Goal: Leave review/rating

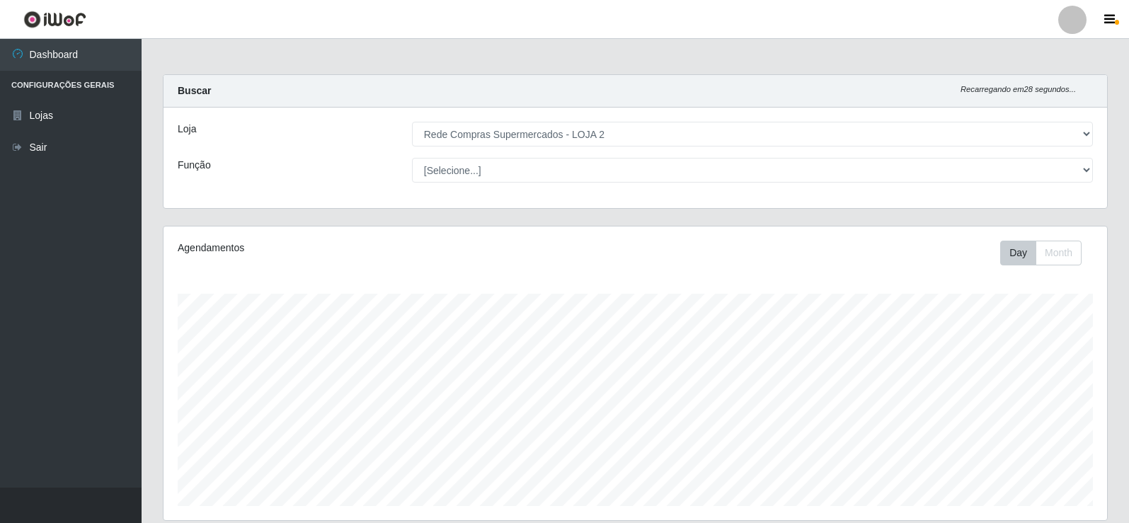
select select "161"
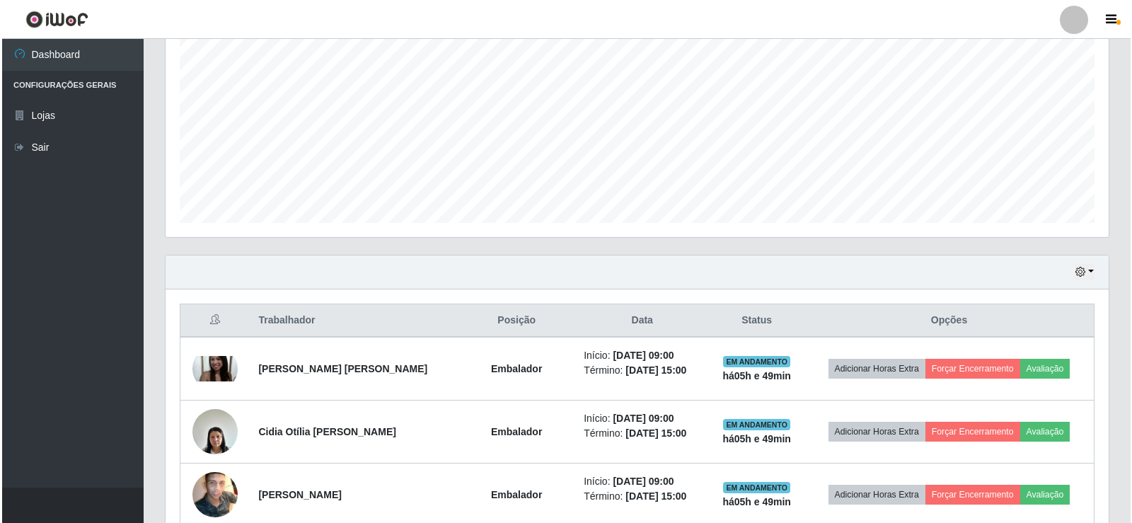
scroll to position [294, 943]
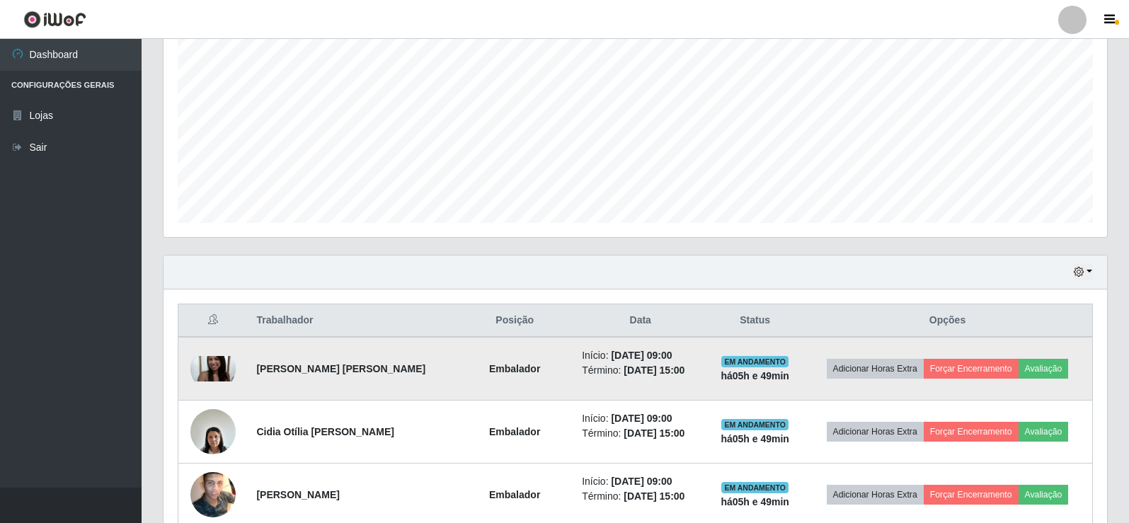
click at [205, 359] on img at bounding box center [212, 368] width 45 height 25
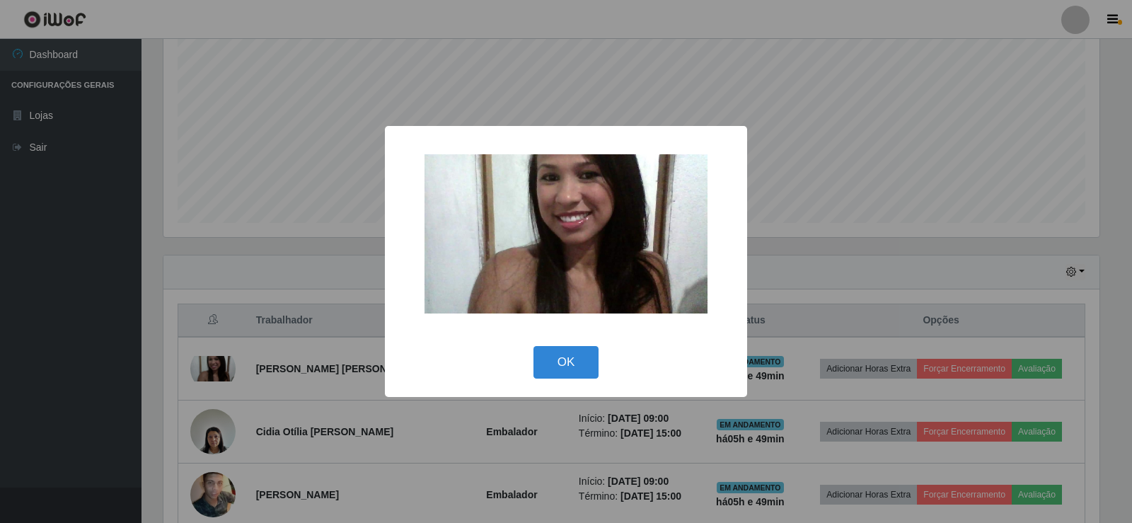
click at [319, 236] on div "× OK Cancel" at bounding box center [566, 261] width 1132 height 523
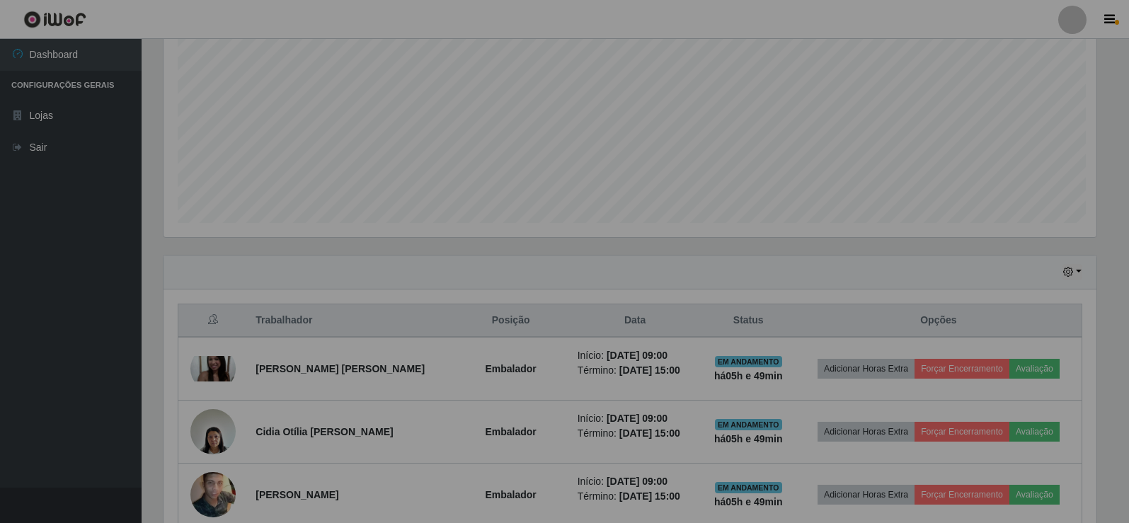
scroll to position [294, 943]
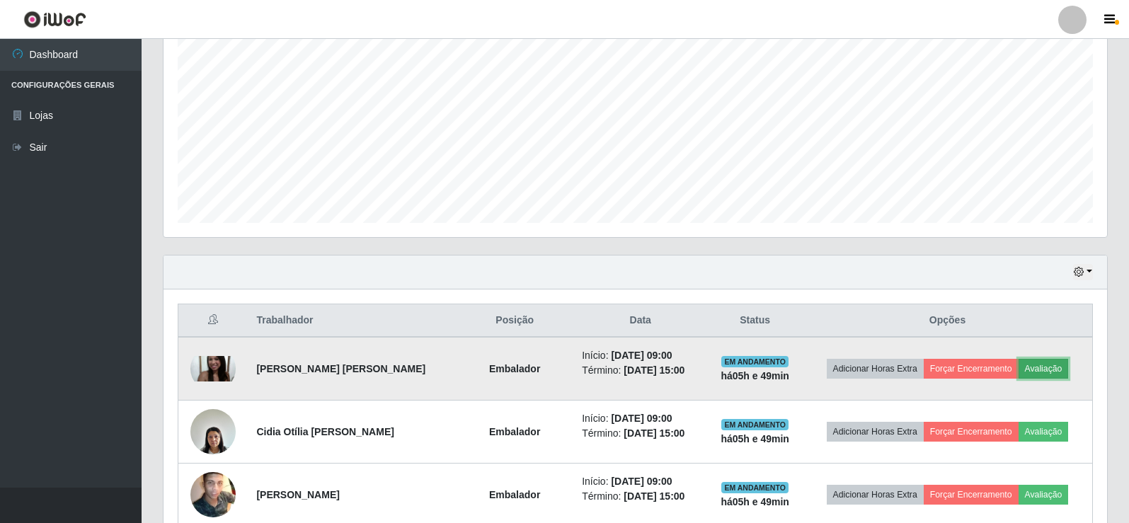
click at [1048, 369] on button "Avaliação" at bounding box center [1043, 369] width 50 height 20
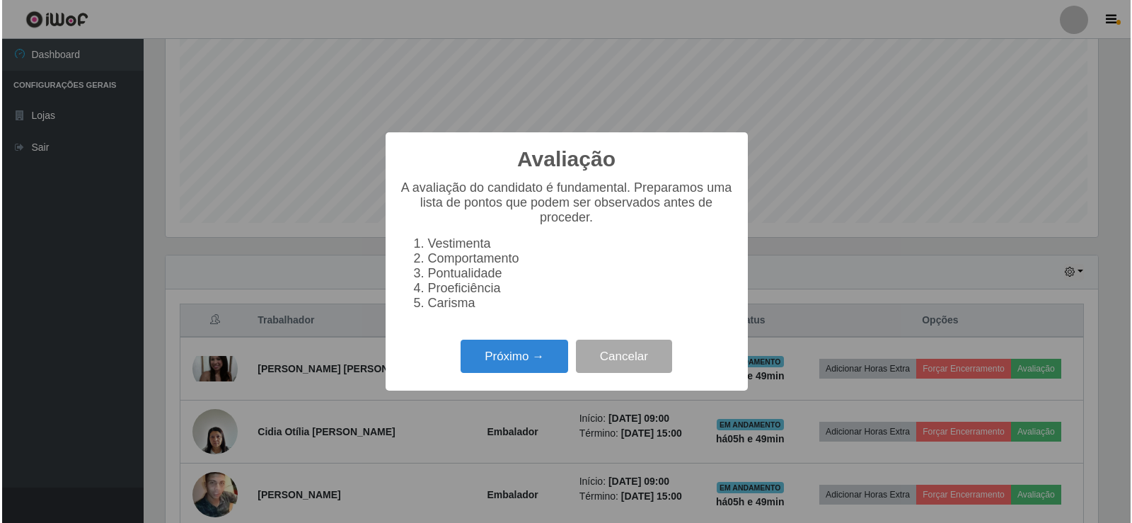
scroll to position [294, 936]
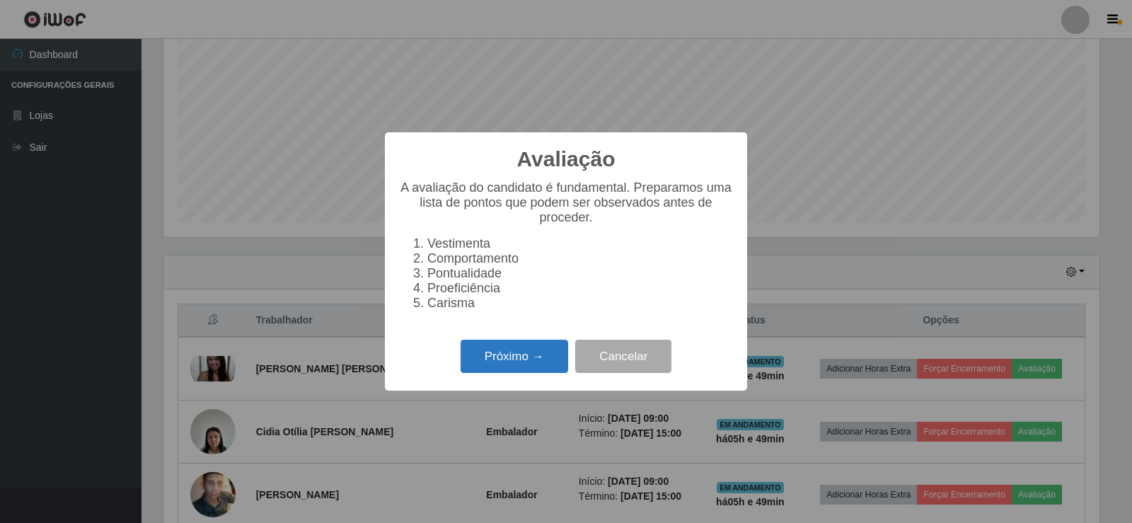
click at [534, 369] on button "Próximo →" at bounding box center [515, 356] width 108 height 33
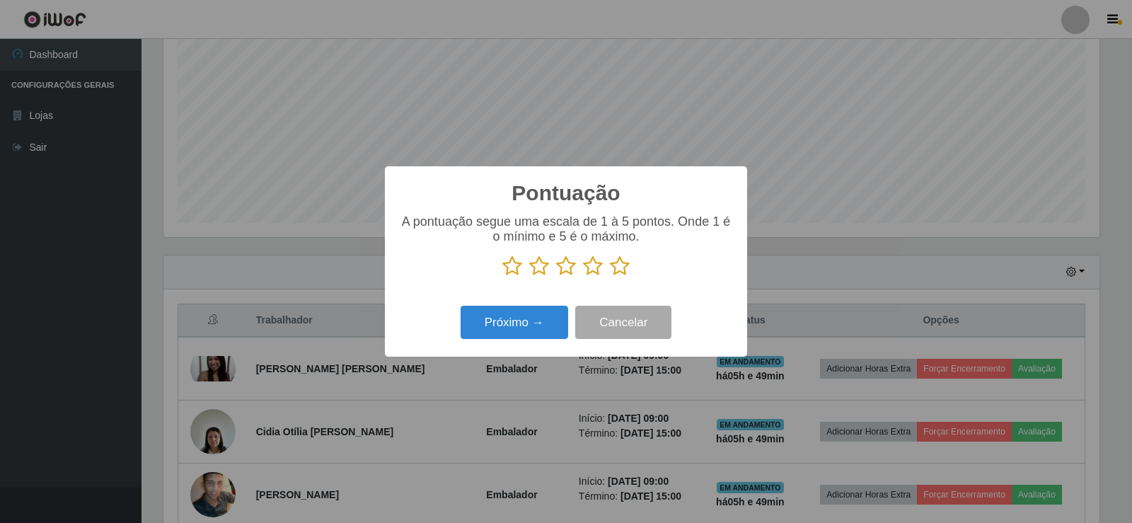
click at [620, 262] on icon at bounding box center [620, 265] width 20 height 21
click at [610, 277] on input "radio" at bounding box center [610, 277] width 0 height 0
click at [535, 317] on button "Próximo →" at bounding box center [515, 322] width 108 height 33
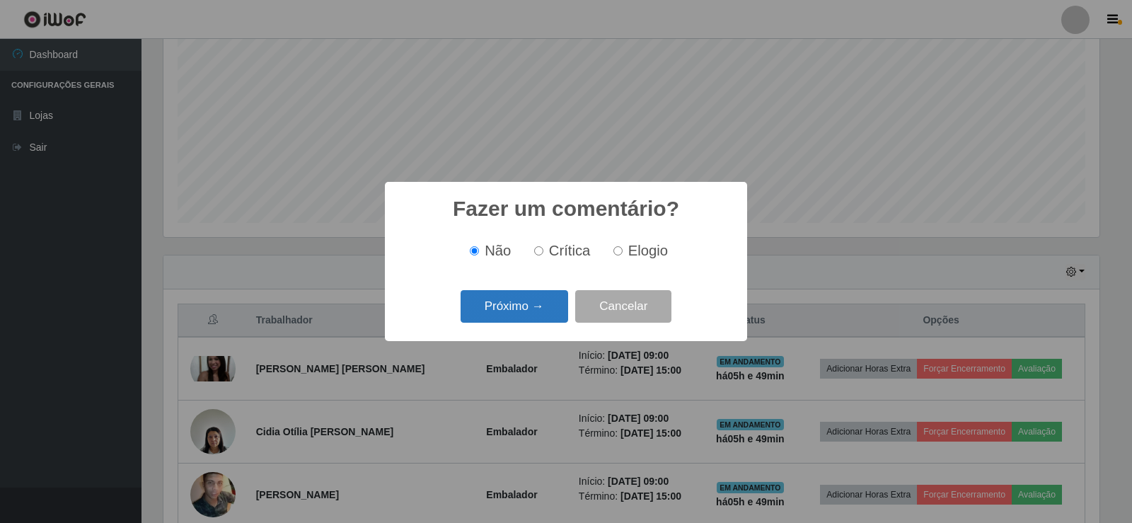
click at [539, 313] on button "Próximo →" at bounding box center [515, 306] width 108 height 33
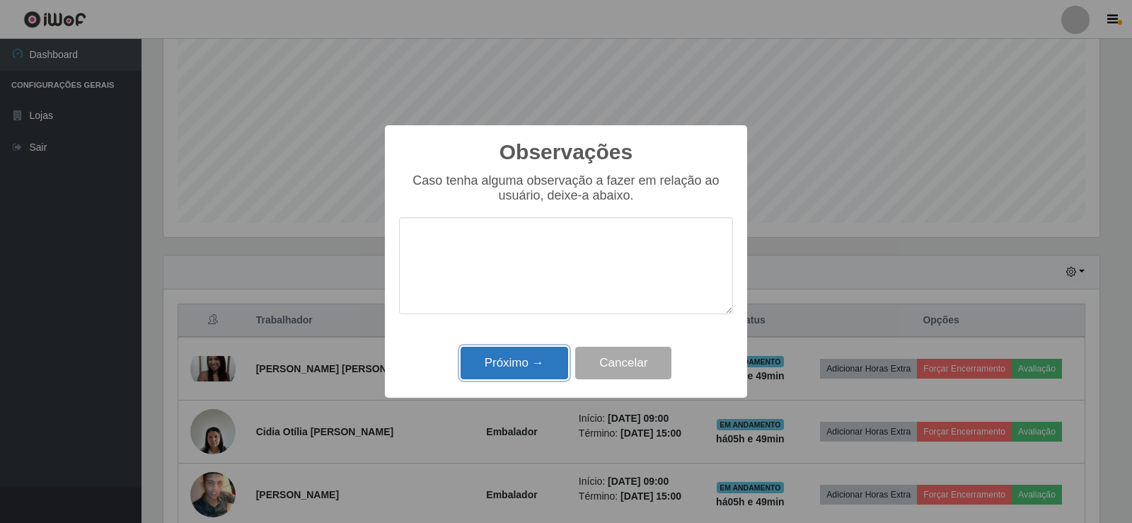
click at [546, 357] on button "Próximo →" at bounding box center [515, 363] width 108 height 33
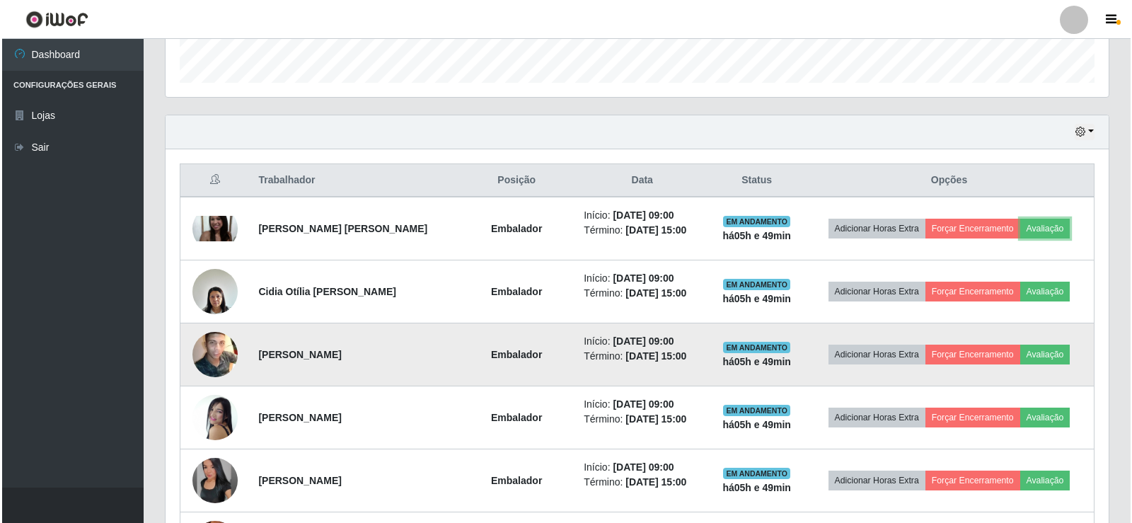
scroll to position [425, 0]
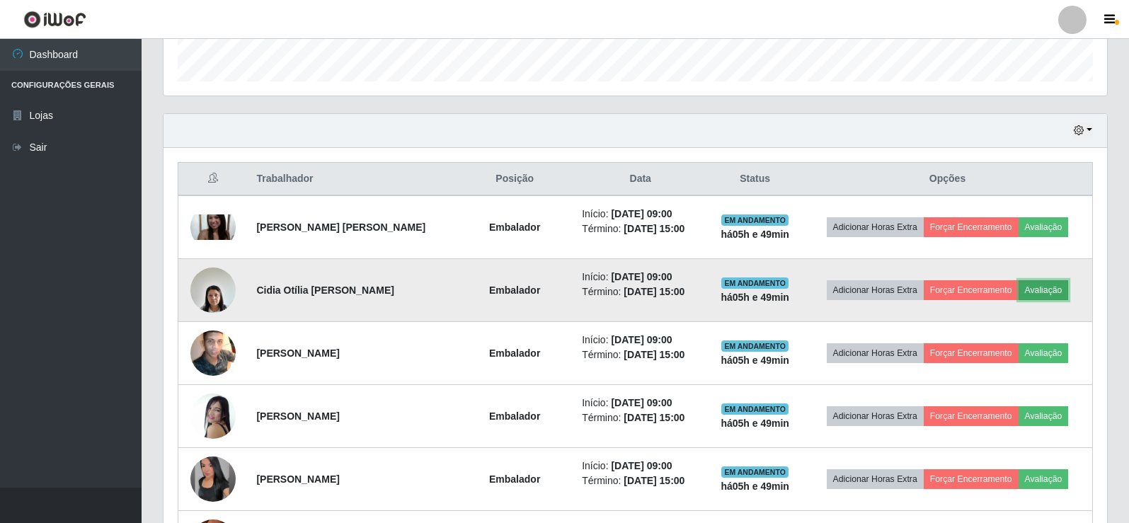
click at [1041, 288] on button "Avaliação" at bounding box center [1043, 290] width 50 height 20
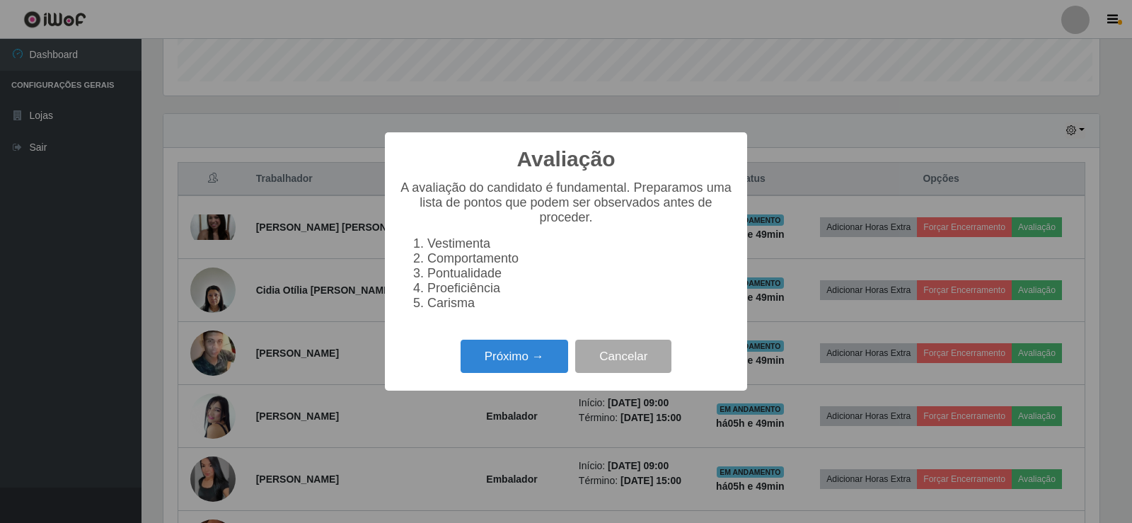
scroll to position [294, 936]
click at [519, 356] on button "Próximo →" at bounding box center [515, 356] width 108 height 33
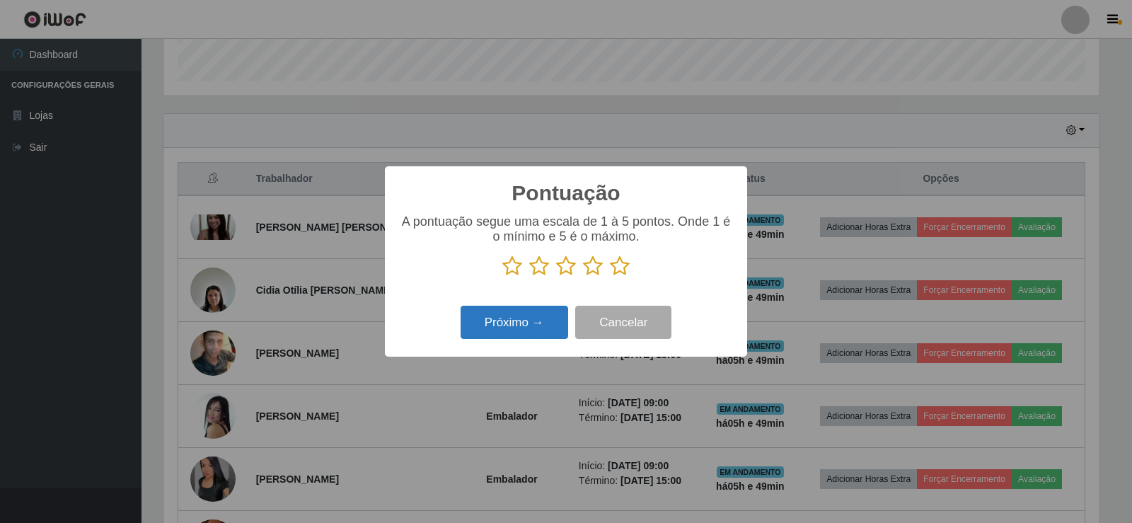
click at [519, 329] on button "Próximo →" at bounding box center [515, 322] width 108 height 33
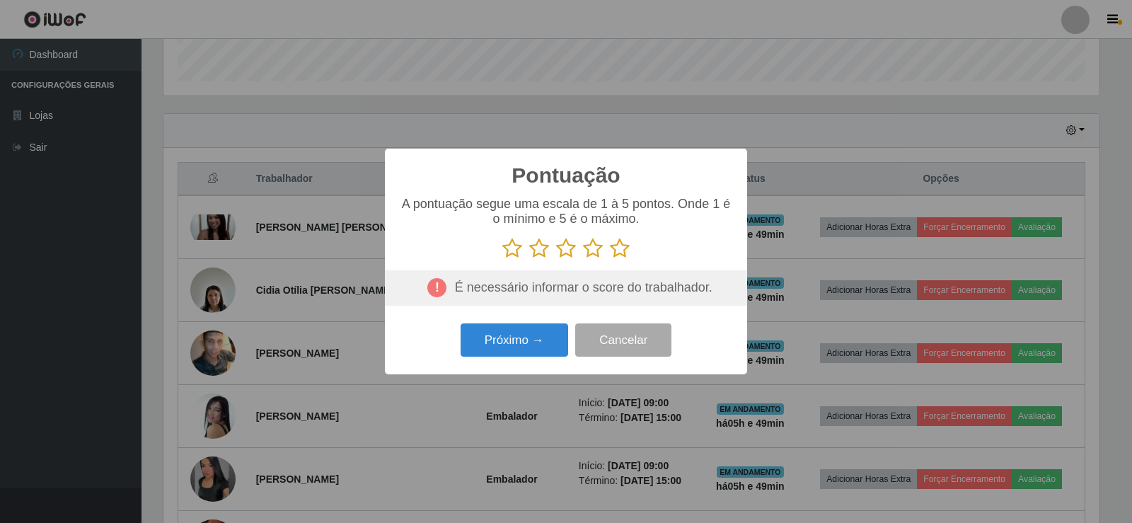
click at [616, 248] on icon at bounding box center [620, 248] width 20 height 21
click at [610, 259] on input "radio" at bounding box center [610, 259] width 0 height 0
click at [509, 320] on div "Pontuação × A pontuação segue uma escala de 1 à 5 pontos. Onde 1 é o mínimo e 5…" at bounding box center [566, 262] width 362 height 226
click at [509, 344] on button "Próximo →" at bounding box center [515, 339] width 108 height 33
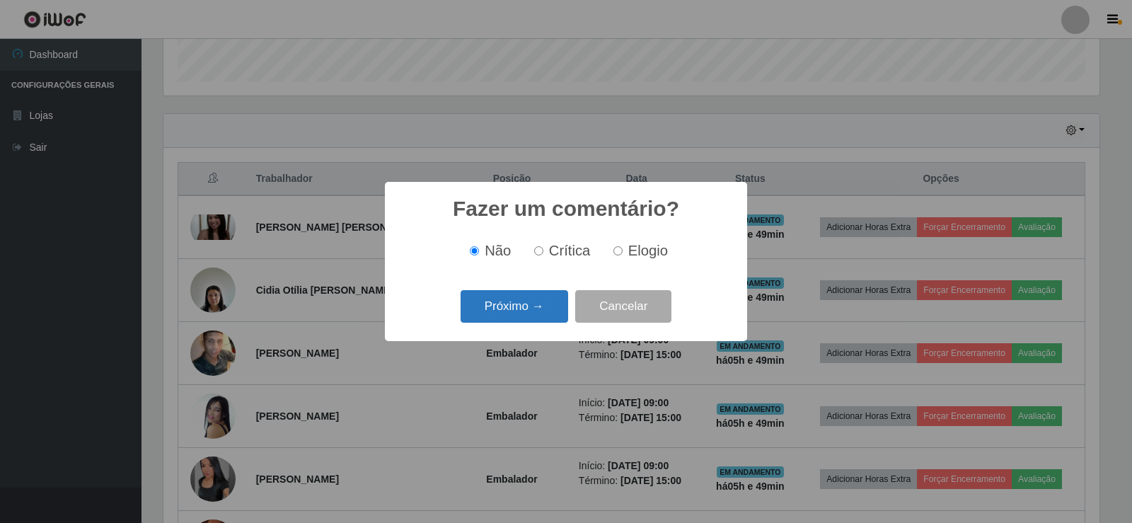
drag, startPoint x: 510, startPoint y: 335, endPoint x: 533, endPoint y: 318, distance: 28.7
click at [510, 334] on div "Fazer um comentário? × Não Crítica Elogio Próximo → Cancelar" at bounding box center [566, 261] width 362 height 159
click at [533, 318] on button "Próximo →" at bounding box center [515, 306] width 108 height 33
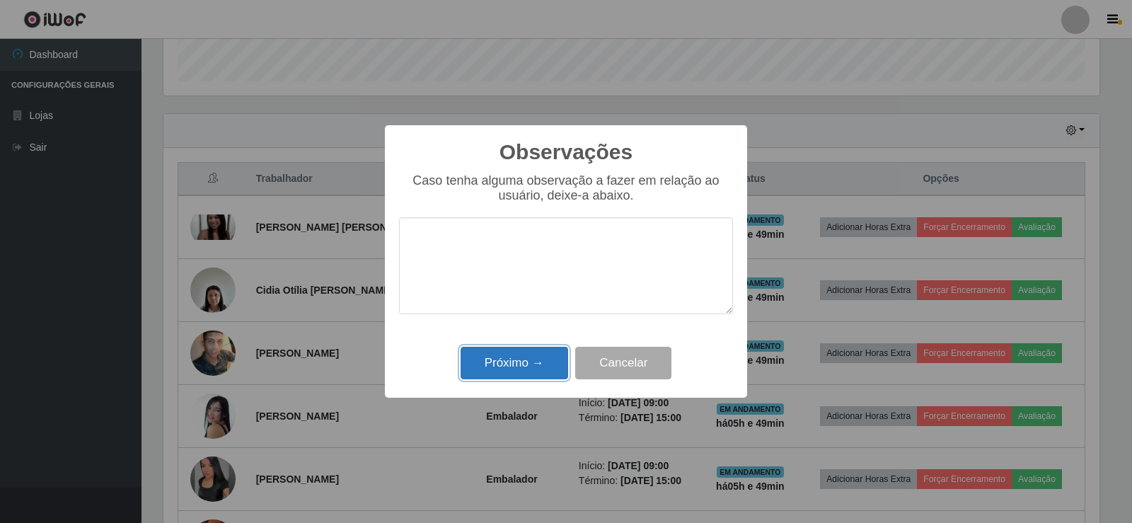
click at [539, 372] on button "Próximo →" at bounding box center [515, 363] width 108 height 33
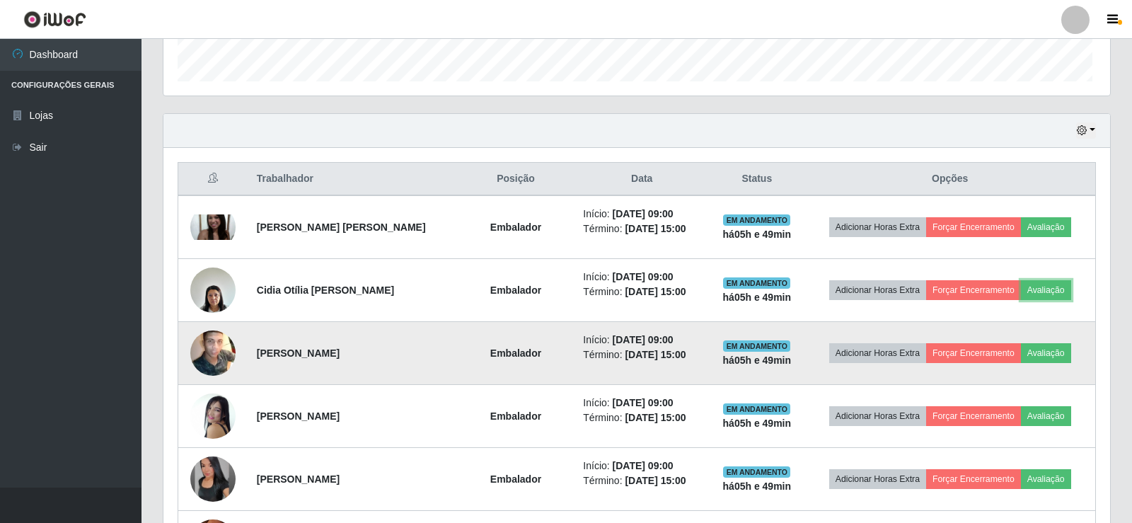
scroll to position [294, 943]
click at [1045, 356] on button "Avaliação" at bounding box center [1043, 353] width 50 height 20
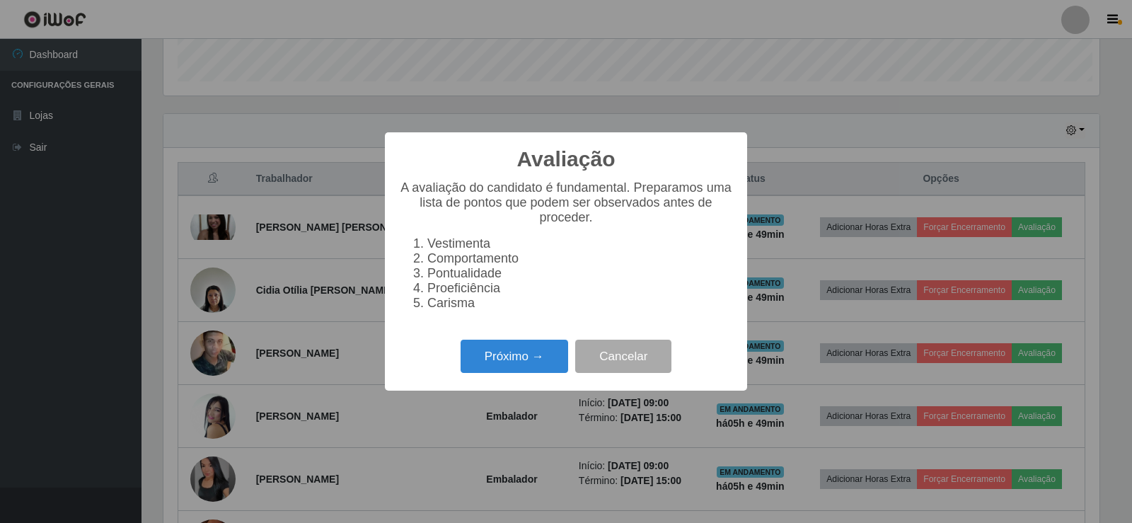
scroll to position [294, 936]
click at [520, 373] on button "Próximo →" at bounding box center [515, 356] width 108 height 33
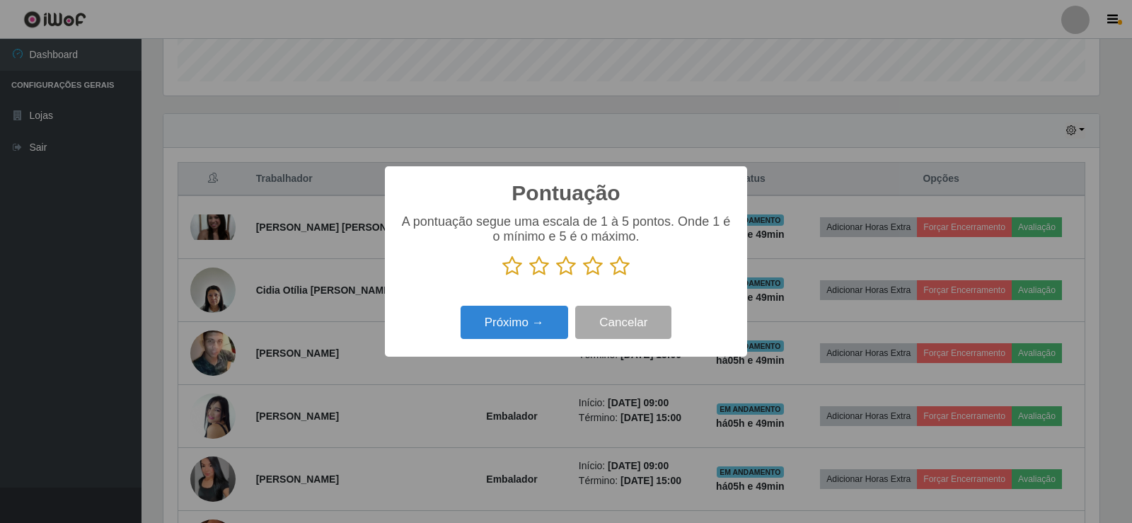
click at [621, 265] on icon at bounding box center [620, 265] width 20 height 21
click at [610, 277] on input "radio" at bounding box center [610, 277] width 0 height 0
drag, startPoint x: 536, startPoint y: 305, endPoint x: 533, endPoint y: 314, distance: 9.9
click at [534, 309] on div "Próximo → Cancelar" at bounding box center [566, 322] width 334 height 40
click at [533, 314] on button "Próximo →" at bounding box center [515, 322] width 108 height 33
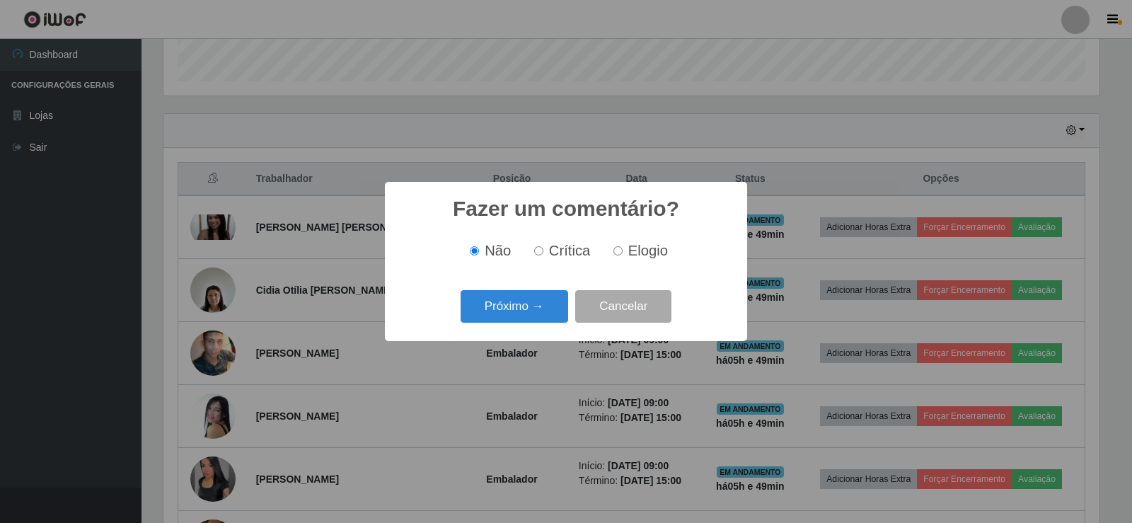
click at [532, 314] on button "Próximo →" at bounding box center [515, 306] width 108 height 33
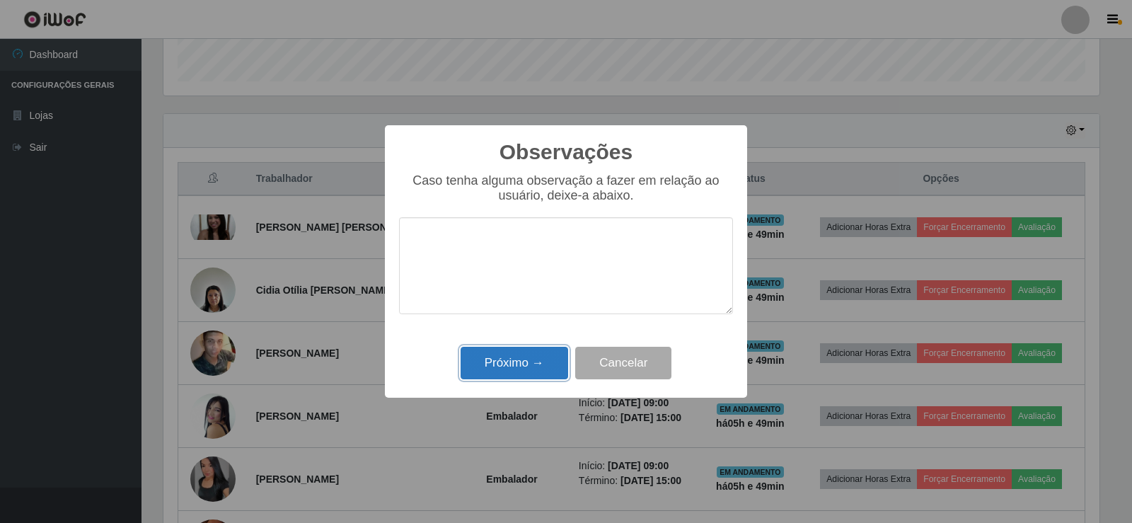
click at [533, 355] on button "Próximo →" at bounding box center [515, 363] width 108 height 33
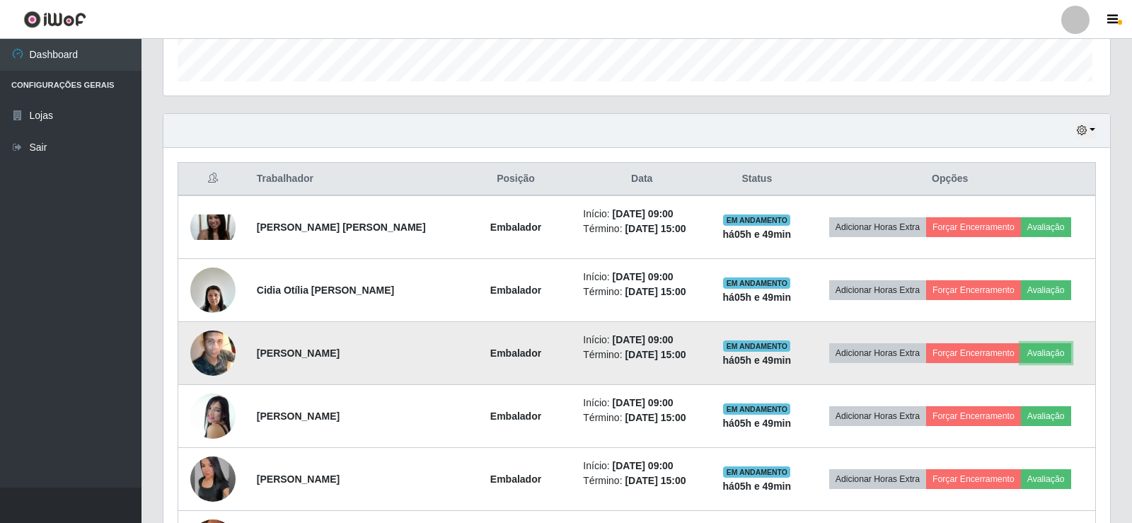
scroll to position [294, 943]
click at [208, 342] on img at bounding box center [212, 353] width 45 height 57
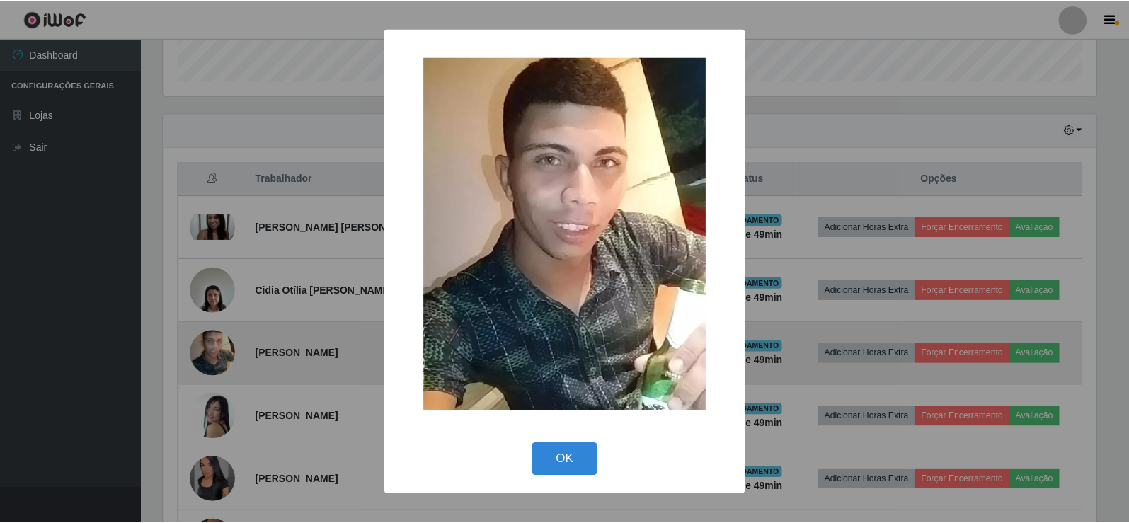
scroll to position [294, 936]
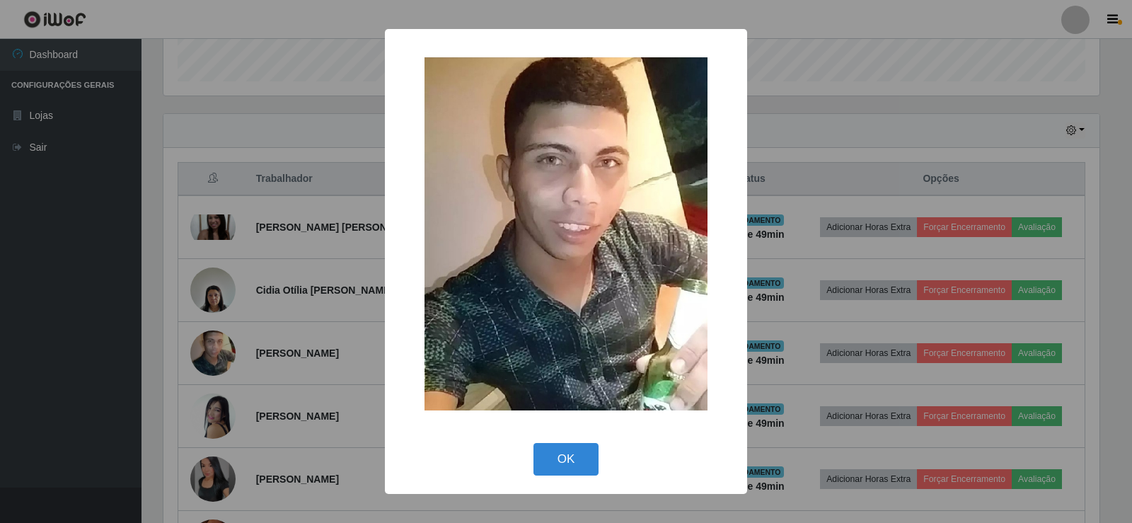
click at [313, 295] on div "× OK Cancel" at bounding box center [566, 261] width 1132 height 523
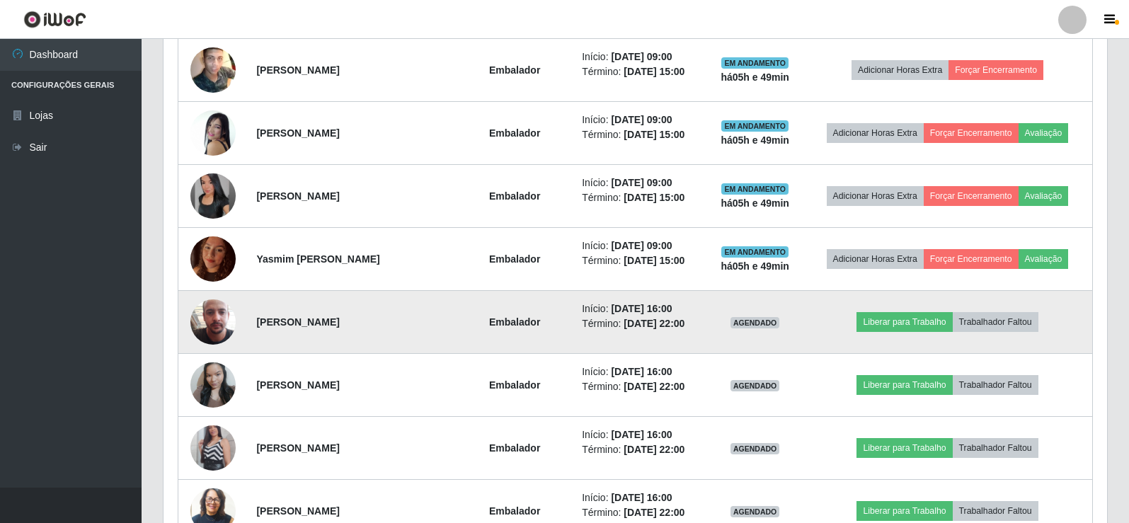
scroll to position [637, 0]
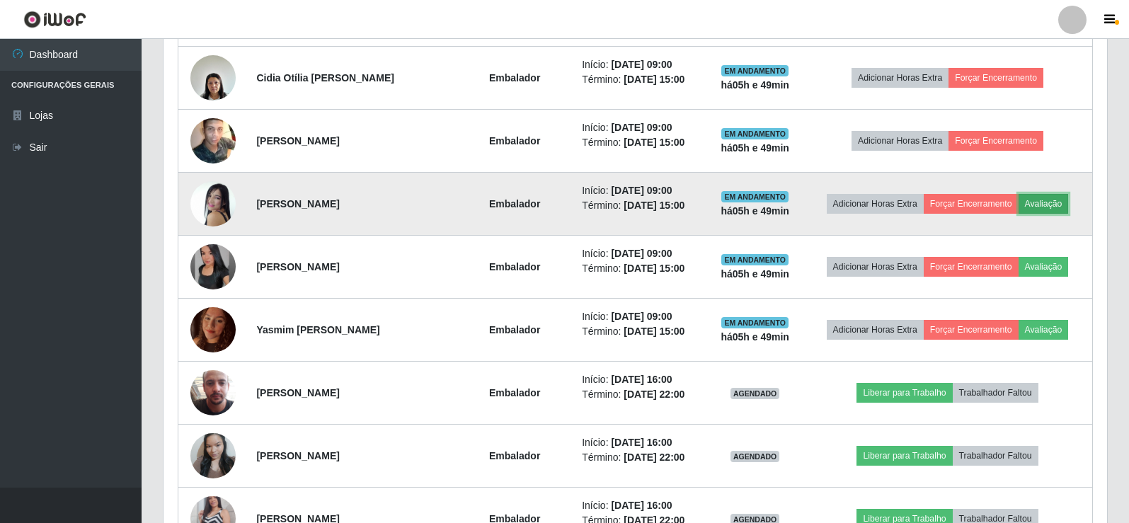
click at [1051, 202] on button "Avaliação" at bounding box center [1043, 204] width 50 height 20
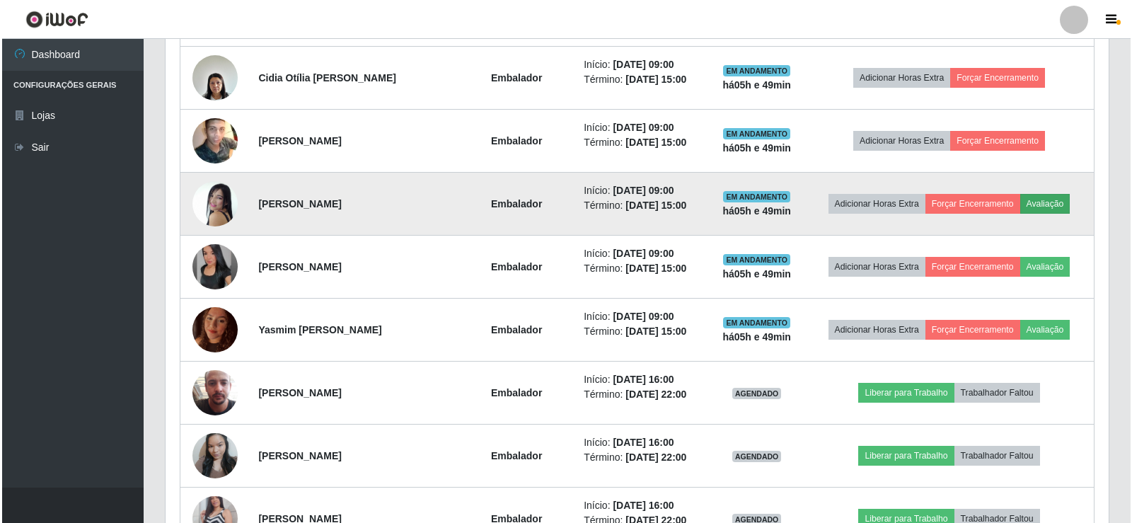
scroll to position [294, 936]
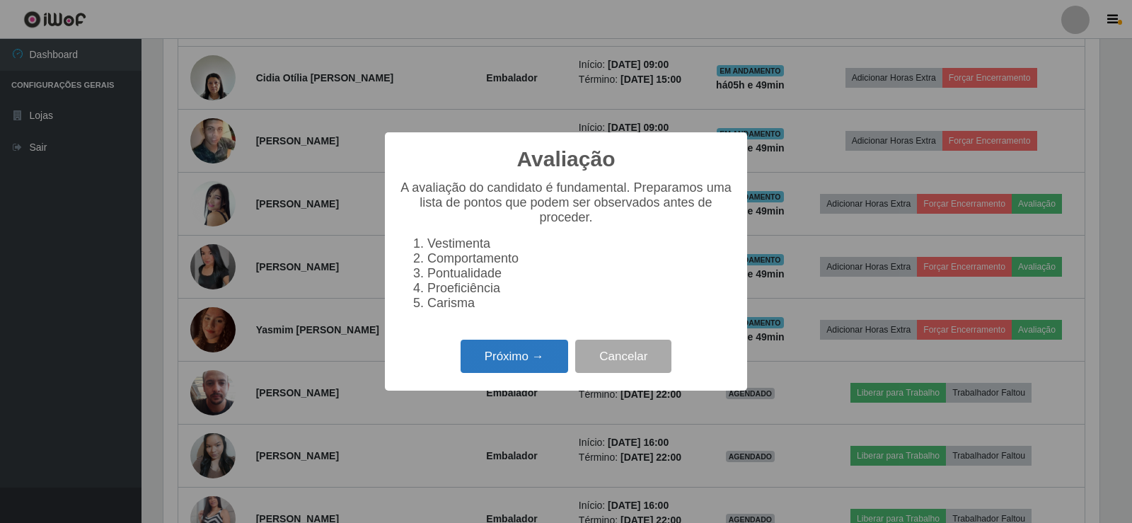
click at [516, 351] on button "Próximo →" at bounding box center [515, 356] width 108 height 33
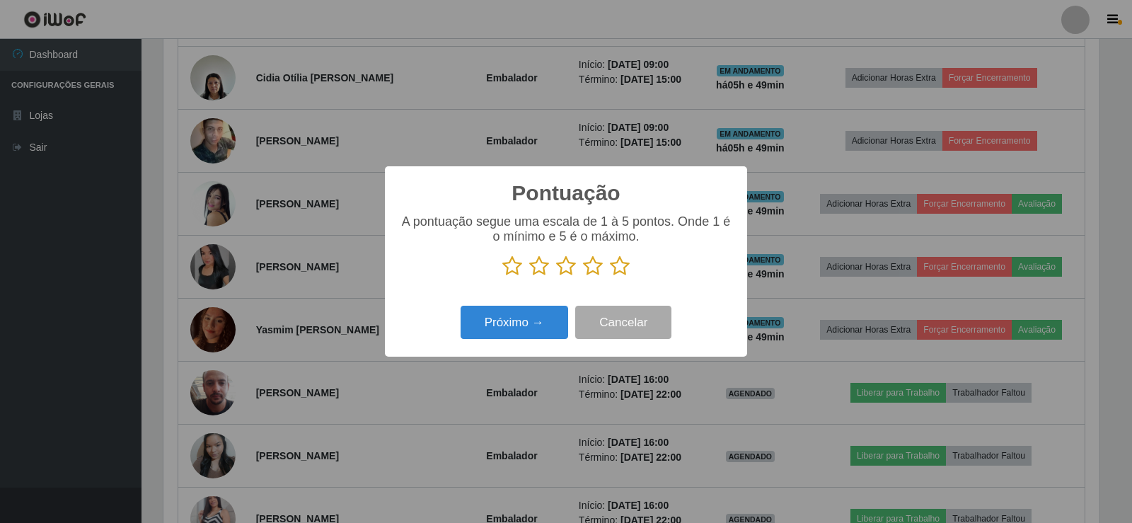
scroll to position [0, 0]
click at [621, 265] on icon at bounding box center [620, 265] width 20 height 21
click at [610, 277] on input "radio" at bounding box center [610, 277] width 0 height 0
click at [508, 330] on button "Próximo →" at bounding box center [515, 322] width 108 height 33
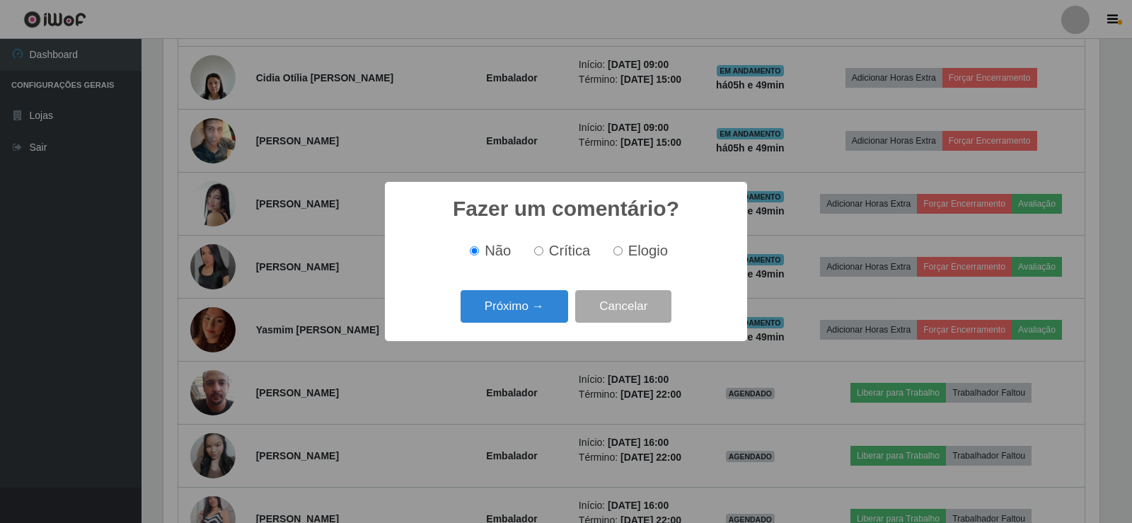
click at [504, 323] on button "Próximo →" at bounding box center [515, 306] width 108 height 33
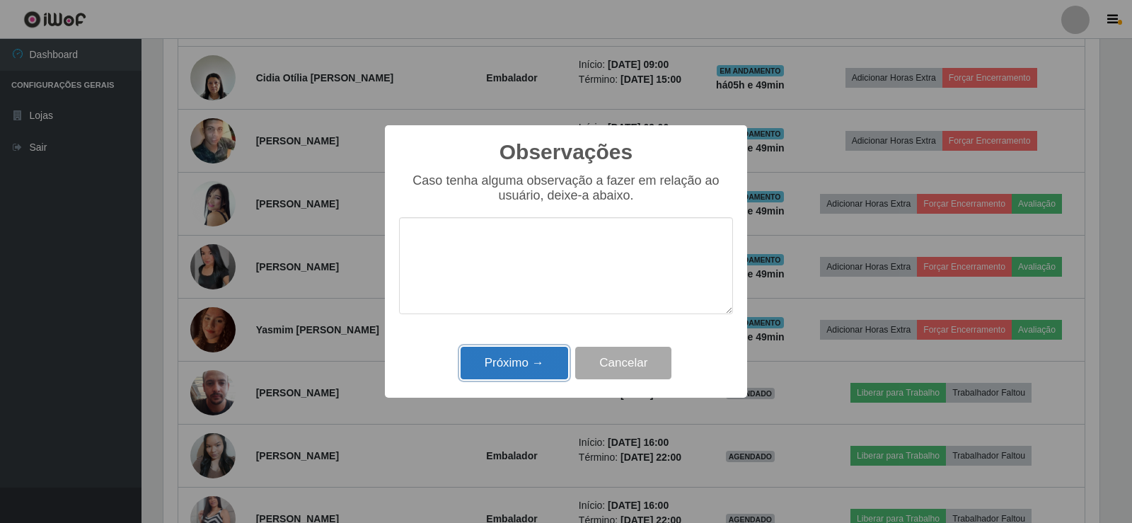
click at [504, 364] on button "Próximo →" at bounding box center [515, 363] width 108 height 33
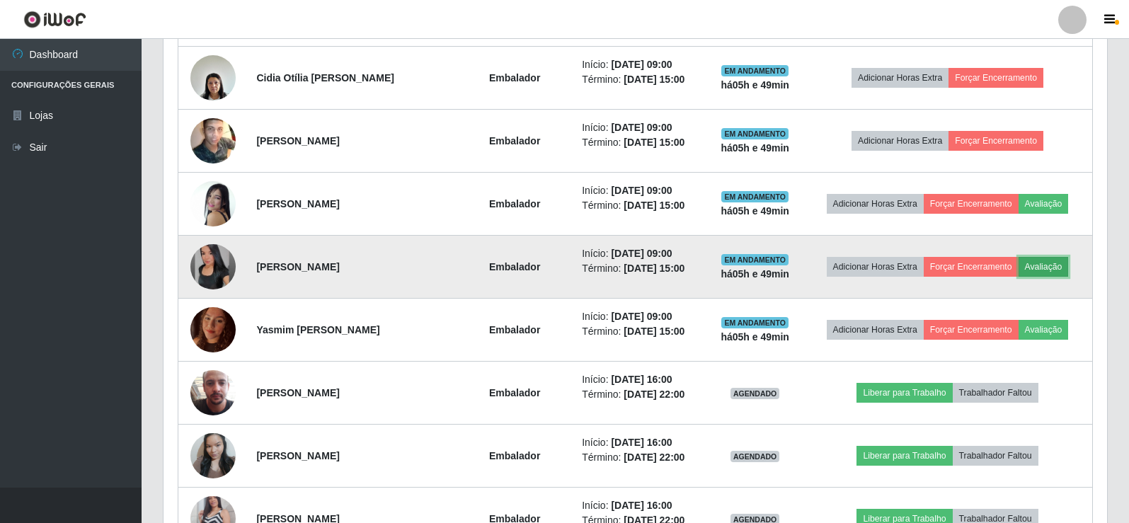
click at [1045, 264] on button "Avaliação" at bounding box center [1043, 267] width 50 height 20
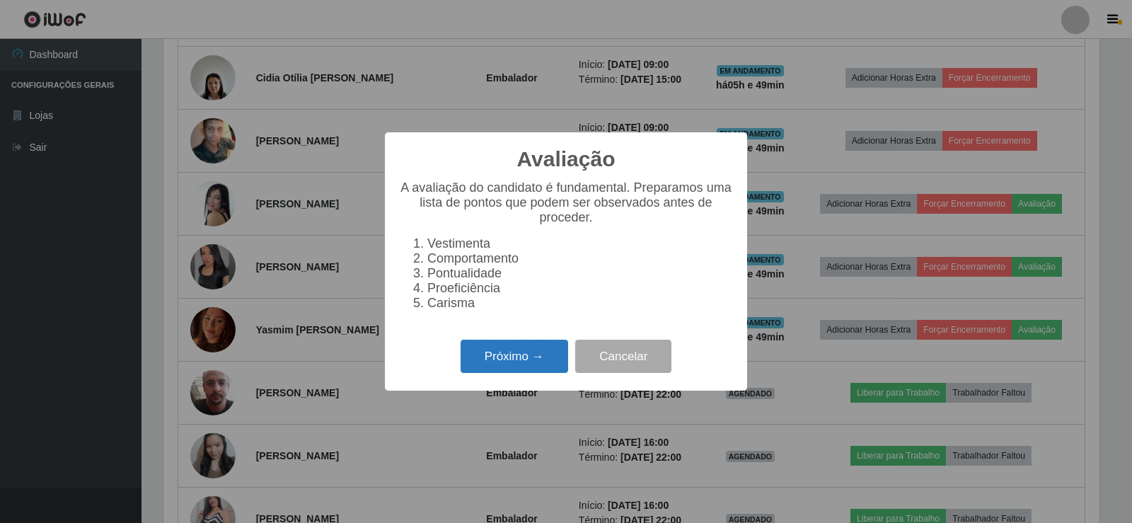
click at [519, 367] on button "Próximo →" at bounding box center [515, 356] width 108 height 33
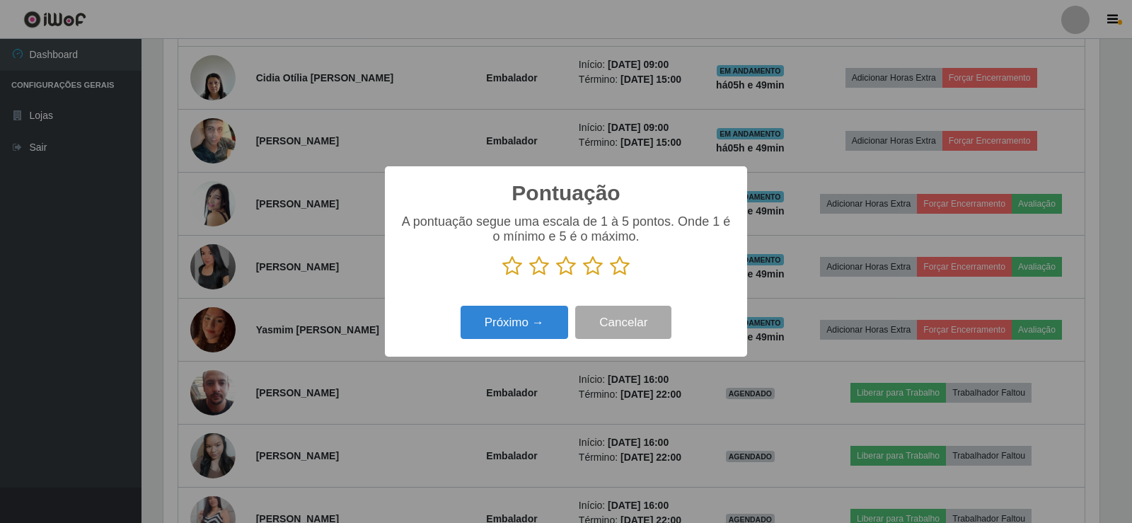
drag, startPoint x: 614, startPoint y: 266, endPoint x: 599, endPoint y: 269, distance: 15.1
click at [613, 266] on icon at bounding box center [620, 265] width 20 height 21
click at [610, 277] on input "radio" at bounding box center [610, 277] width 0 height 0
click at [545, 329] on button "Próximo →" at bounding box center [515, 322] width 108 height 33
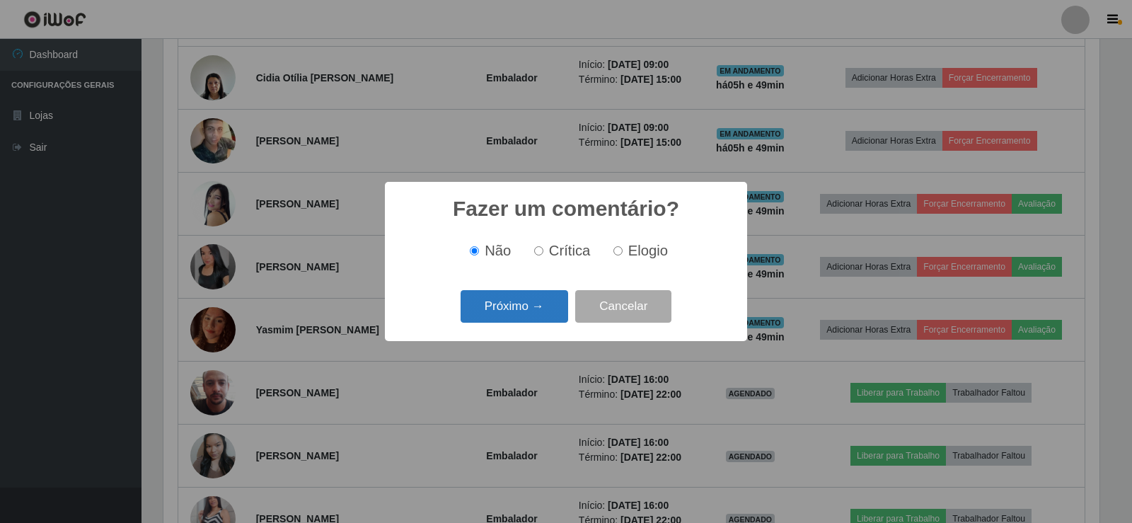
click at [544, 304] on button "Próximo →" at bounding box center [515, 306] width 108 height 33
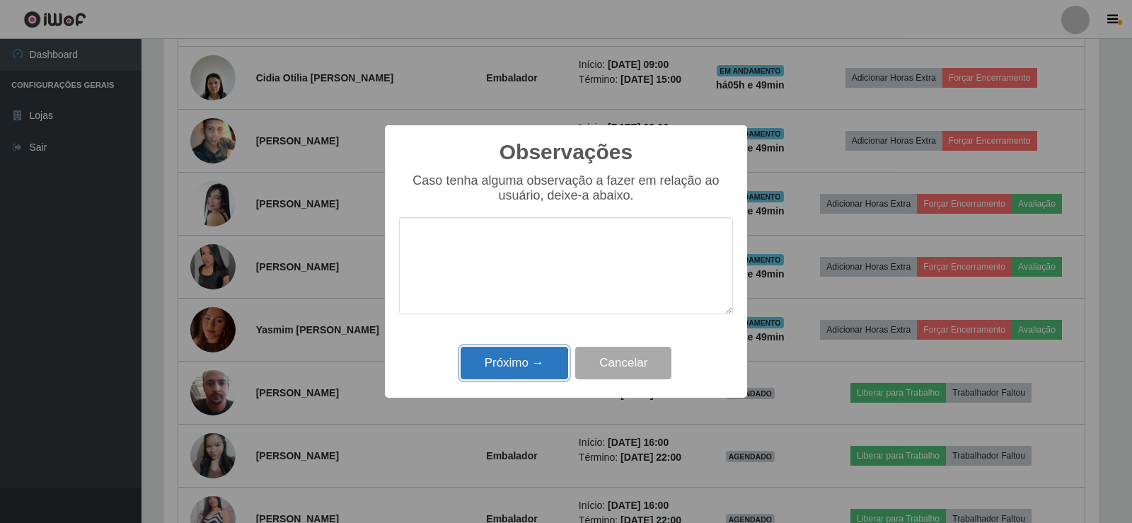
drag, startPoint x: 539, startPoint y: 361, endPoint x: 554, endPoint y: 355, distance: 16.8
click at [552, 356] on button "Próximo →" at bounding box center [515, 363] width 108 height 33
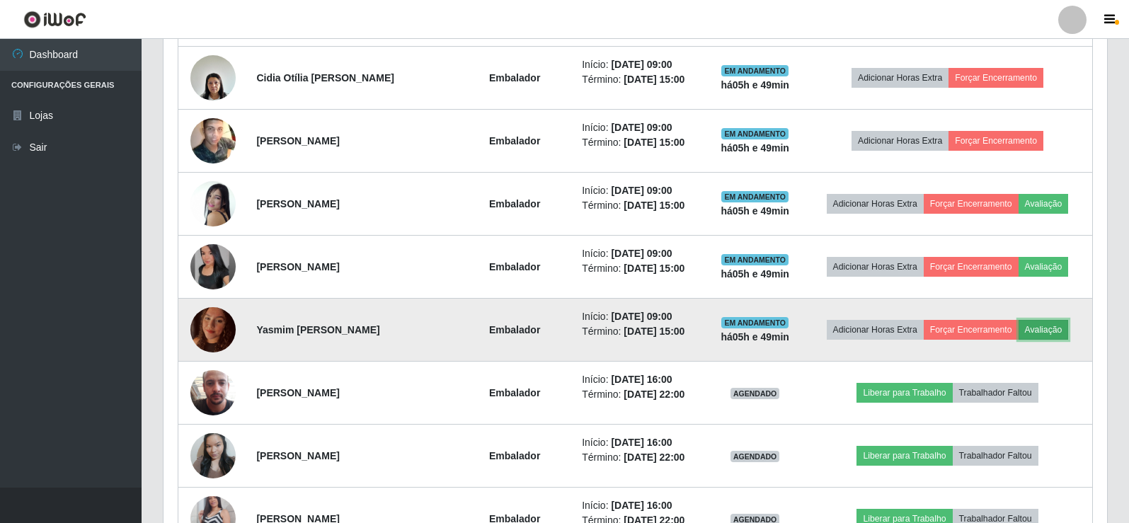
click at [1058, 328] on button "Avaliação" at bounding box center [1043, 330] width 50 height 20
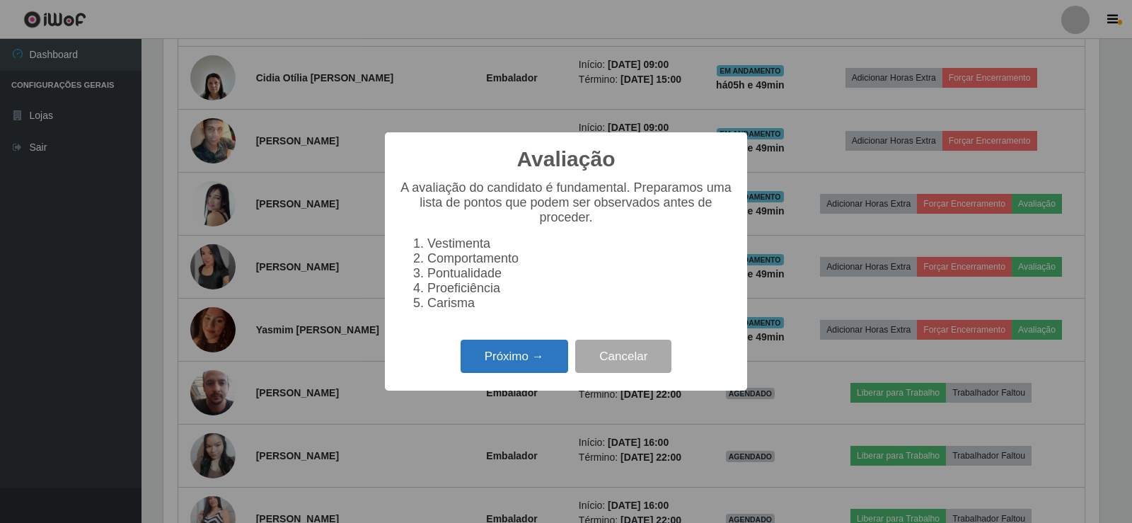
click at [488, 373] on button "Próximo →" at bounding box center [515, 356] width 108 height 33
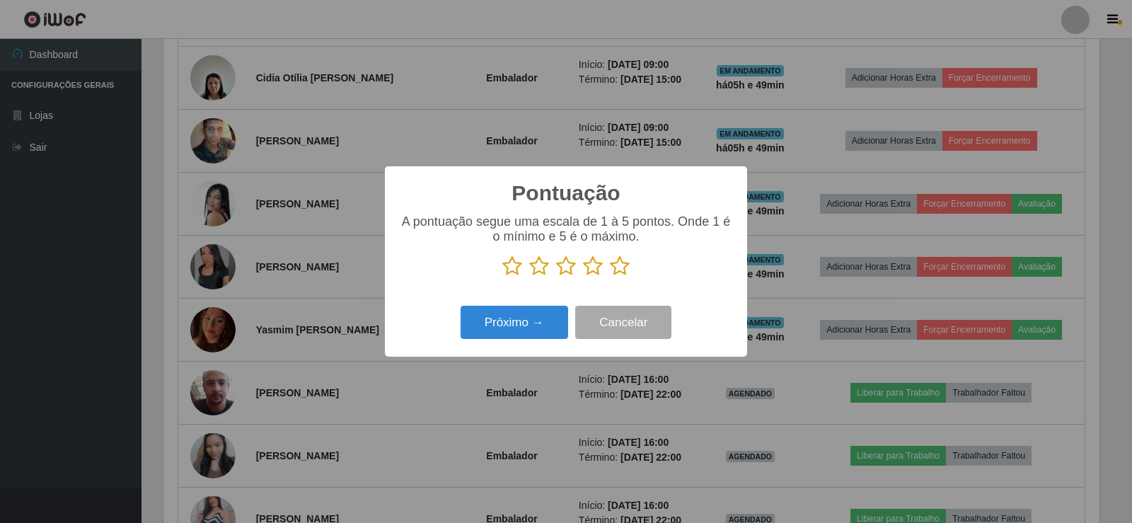
click at [634, 267] on p at bounding box center [566, 265] width 334 height 21
click at [618, 267] on icon at bounding box center [620, 265] width 20 height 21
click at [610, 277] on input "radio" at bounding box center [610, 277] width 0 height 0
click at [522, 333] on button "Próximo →" at bounding box center [515, 322] width 108 height 33
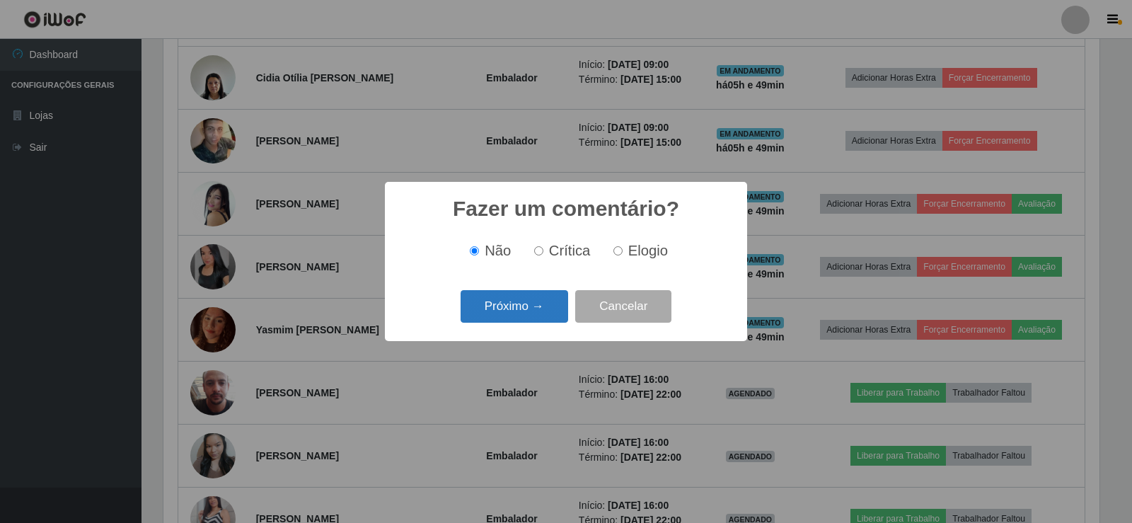
click at [517, 321] on button "Próximo →" at bounding box center [515, 306] width 108 height 33
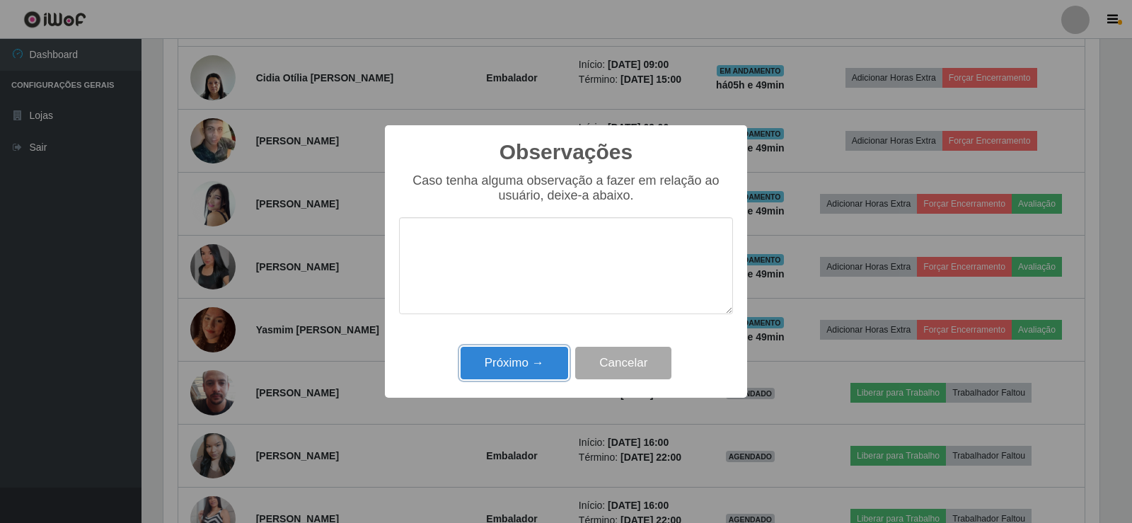
click at [517, 355] on button "Próximo →" at bounding box center [515, 363] width 108 height 33
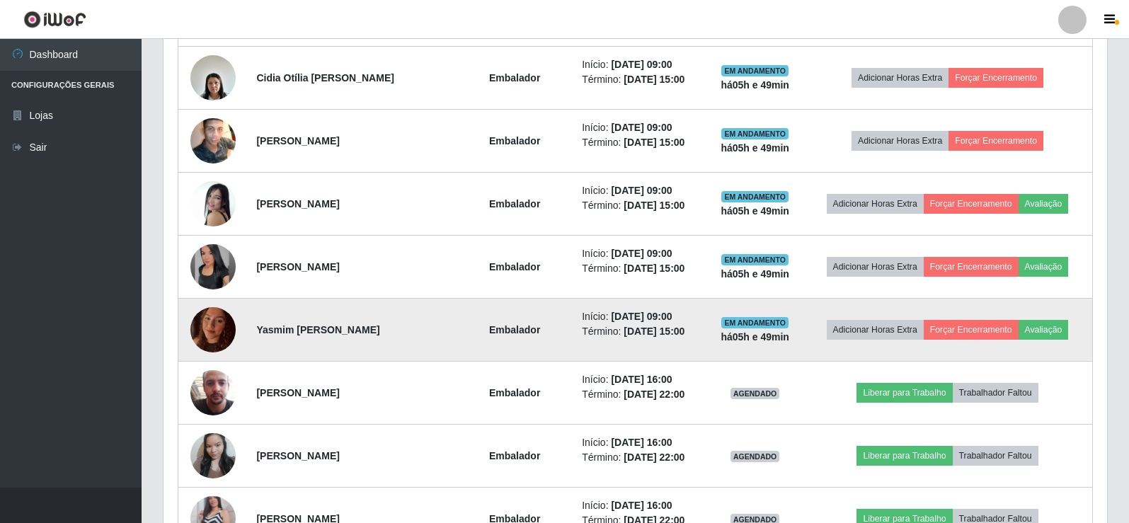
click at [217, 329] on img at bounding box center [212, 329] width 45 height 60
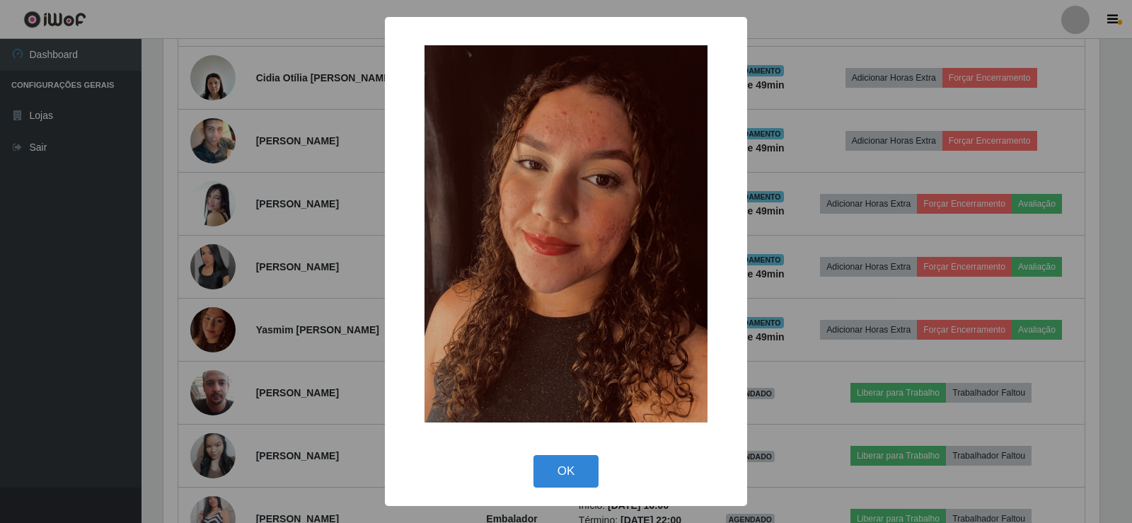
click at [282, 309] on div "× OK Cancel" at bounding box center [566, 261] width 1132 height 523
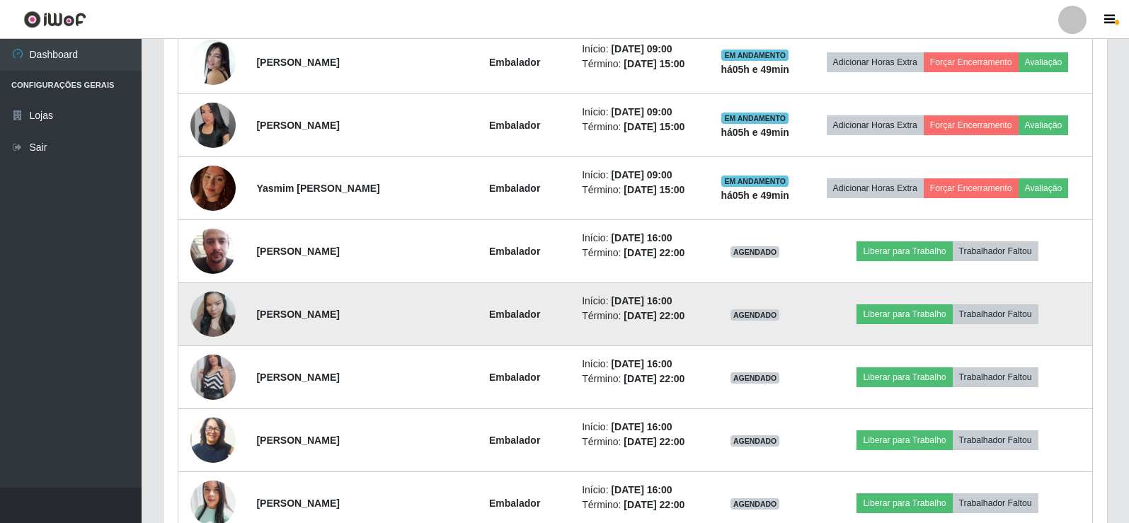
click at [218, 297] on img at bounding box center [212, 314] width 45 height 60
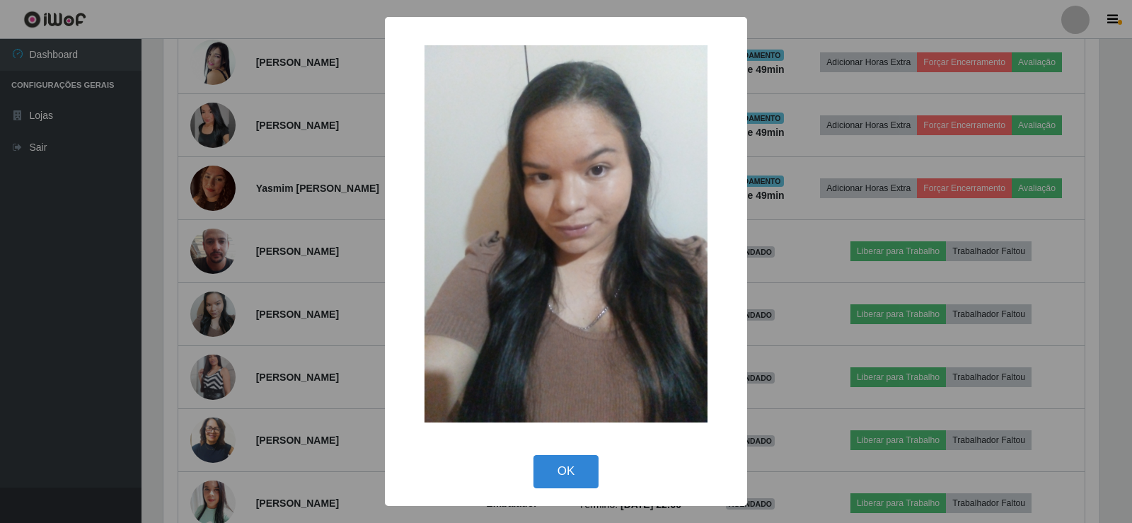
click at [217, 297] on div "× OK Cancel" at bounding box center [566, 261] width 1132 height 523
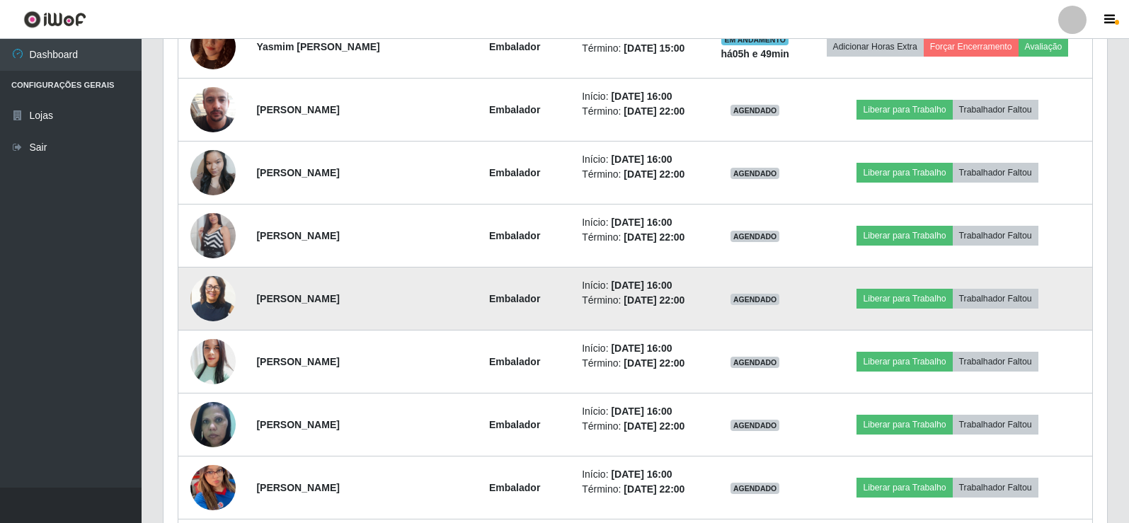
click at [203, 295] on img at bounding box center [212, 298] width 45 height 53
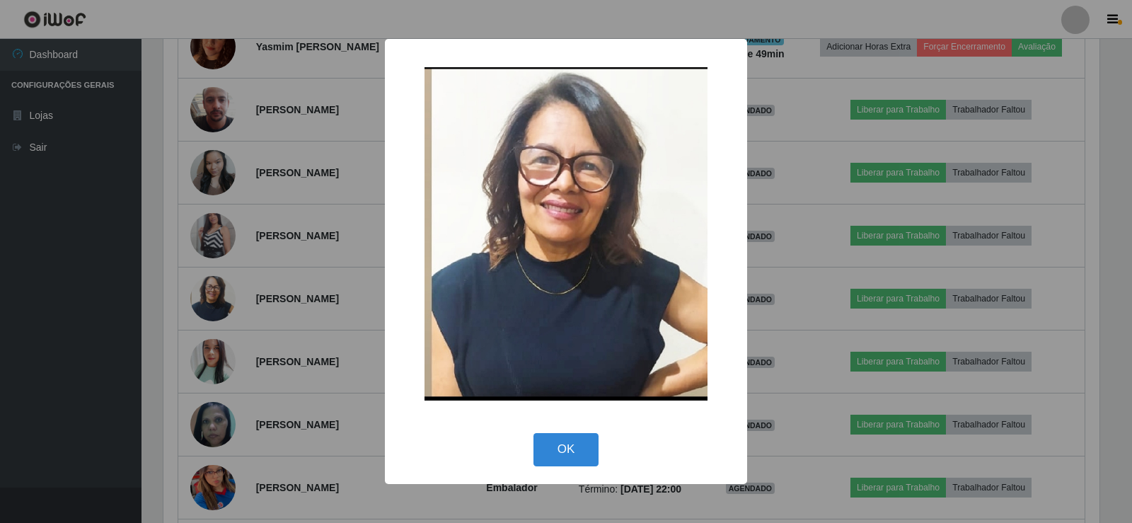
click at [250, 279] on div "× OK Cancel" at bounding box center [566, 261] width 1132 height 523
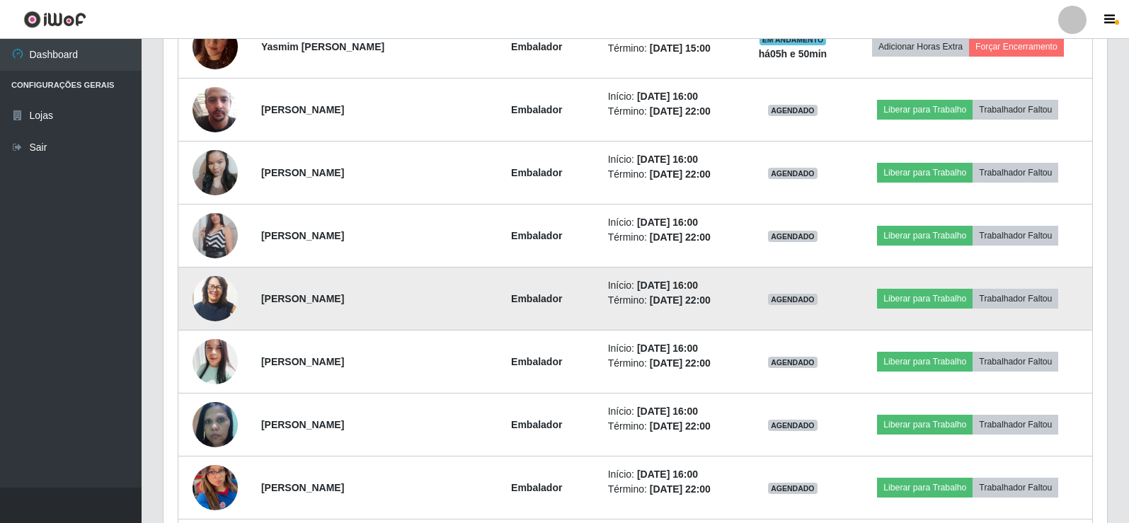
click at [205, 299] on img at bounding box center [214, 298] width 45 height 53
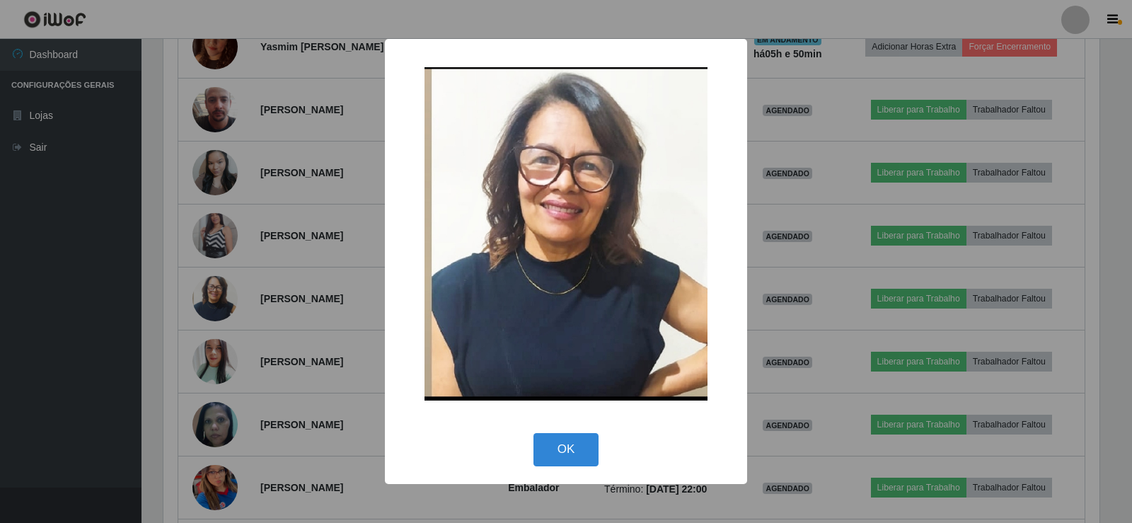
click at [209, 298] on div "× OK Cancel" at bounding box center [566, 261] width 1132 height 523
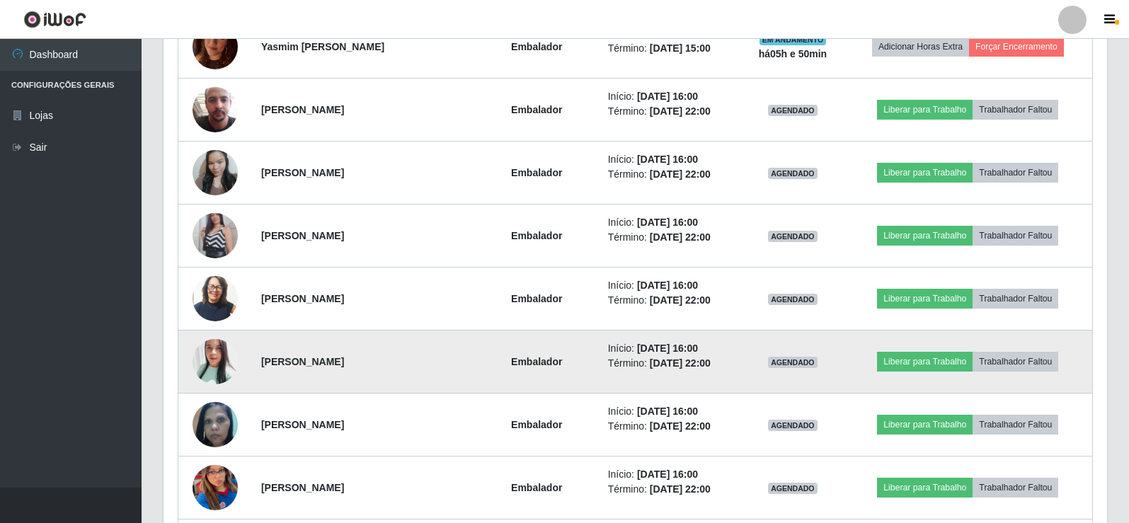
click at [214, 364] on img at bounding box center [214, 362] width 45 height 54
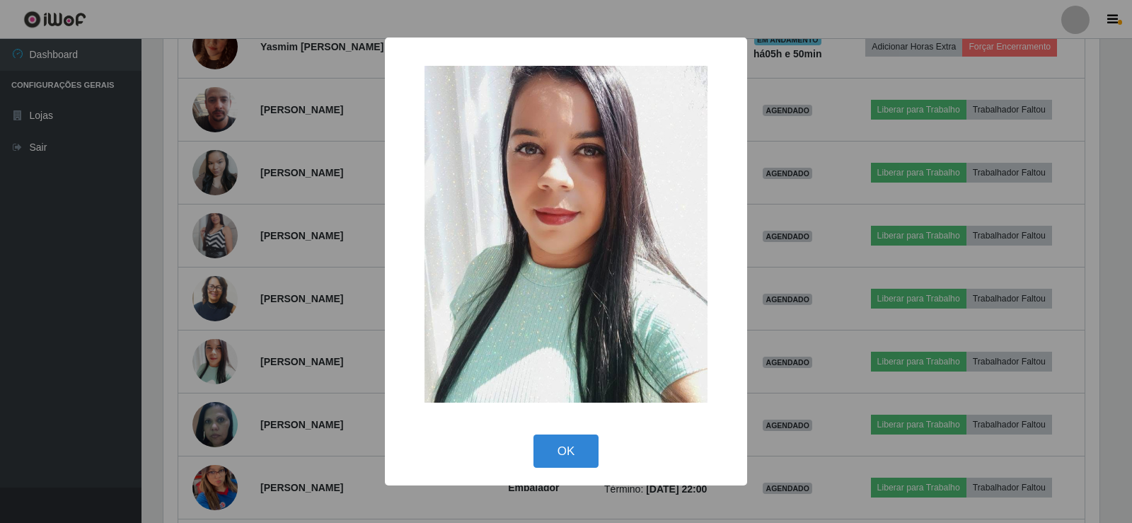
click at [231, 326] on div "× OK Cancel" at bounding box center [566, 261] width 1132 height 523
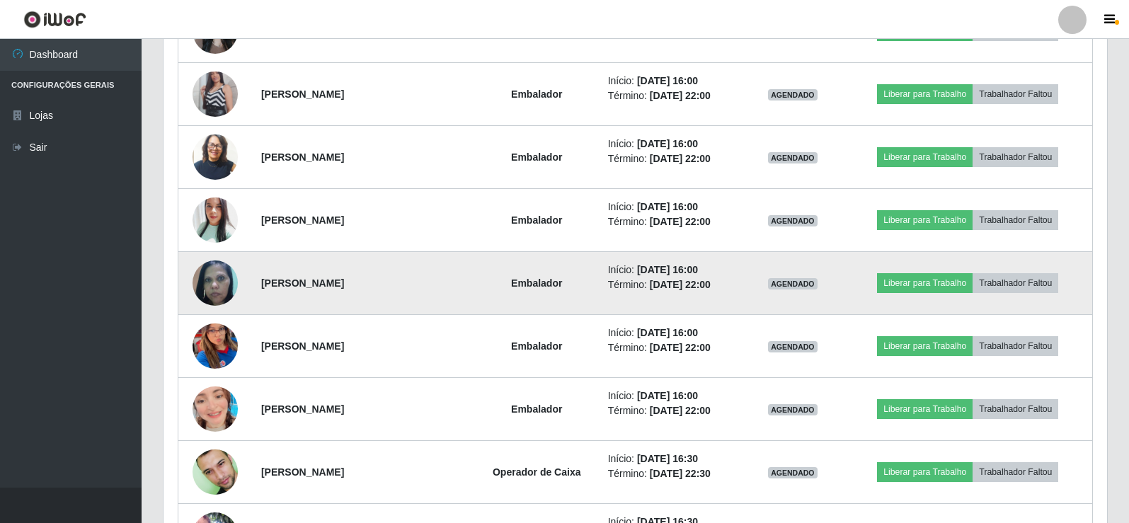
click at [214, 281] on img at bounding box center [214, 282] width 45 height 59
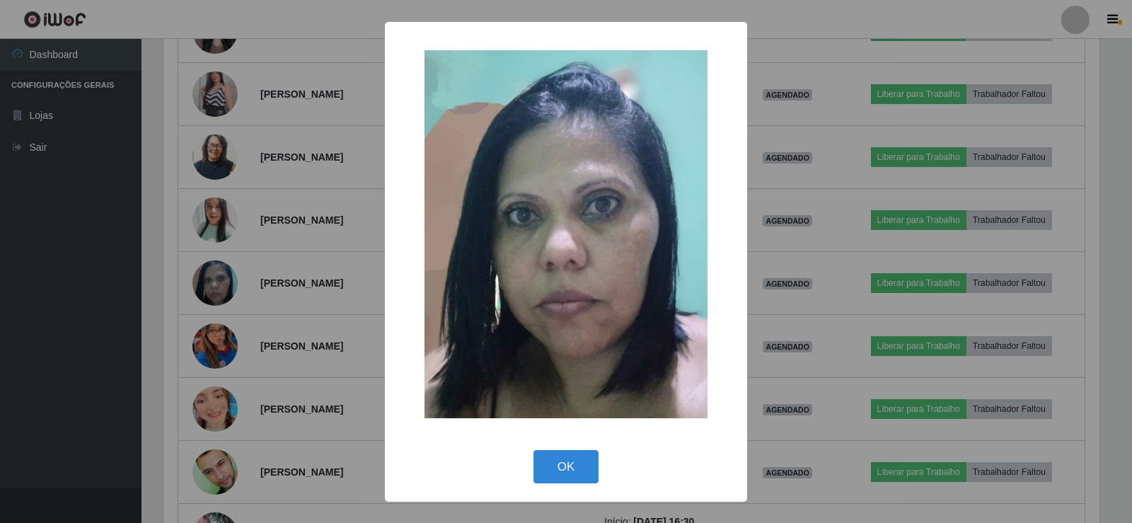
click at [224, 280] on div "× OK Cancel" at bounding box center [566, 261] width 1132 height 523
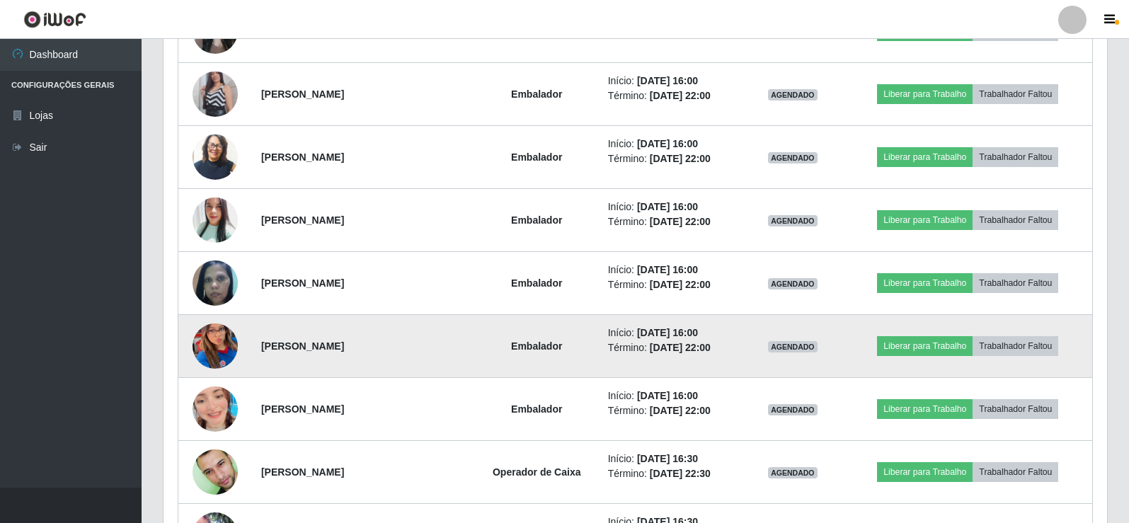
click at [214, 342] on img at bounding box center [214, 346] width 45 height 98
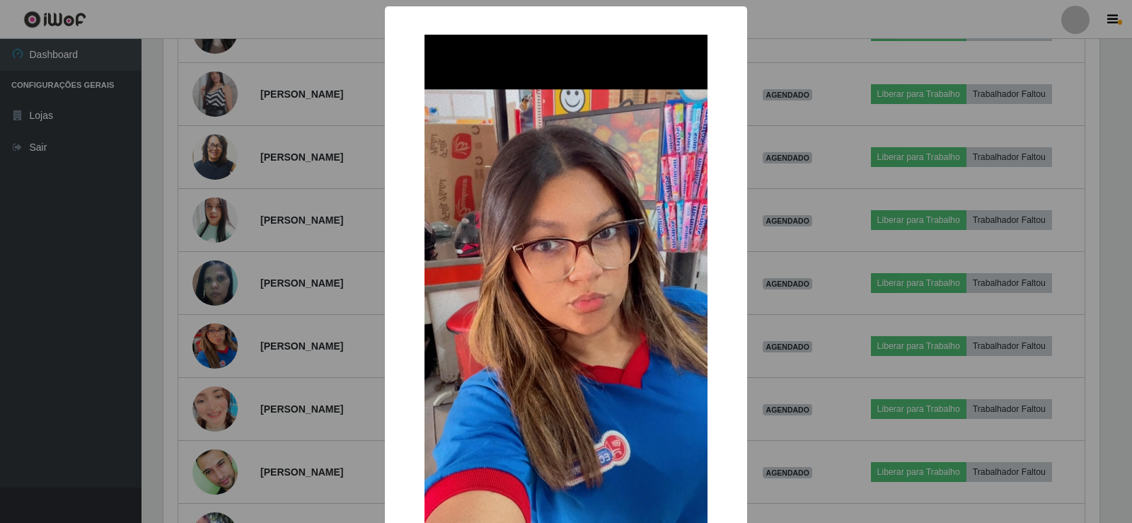
click at [244, 318] on div "× OK Cancel" at bounding box center [566, 261] width 1132 height 523
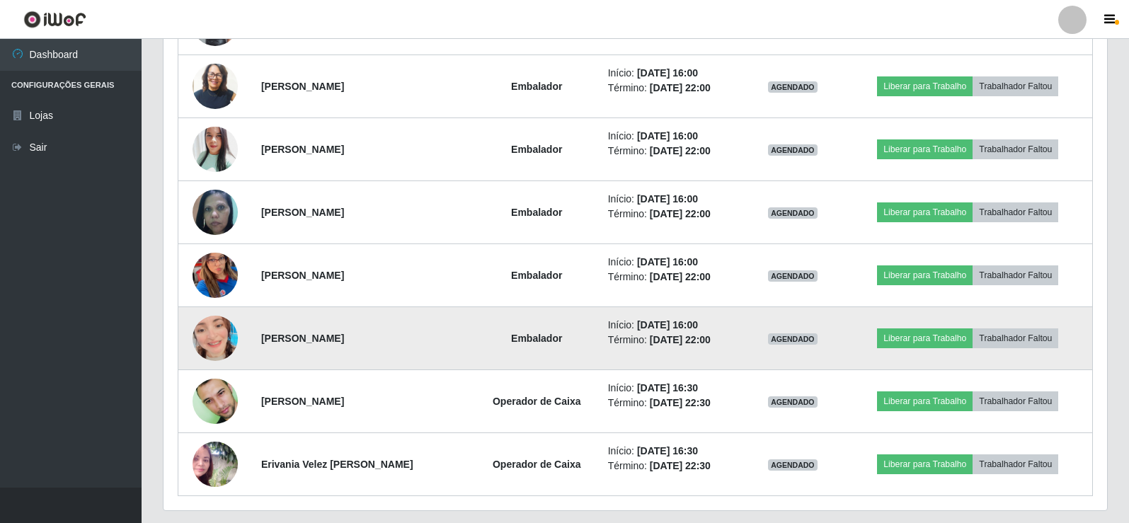
click at [218, 330] on img at bounding box center [214, 338] width 45 height 81
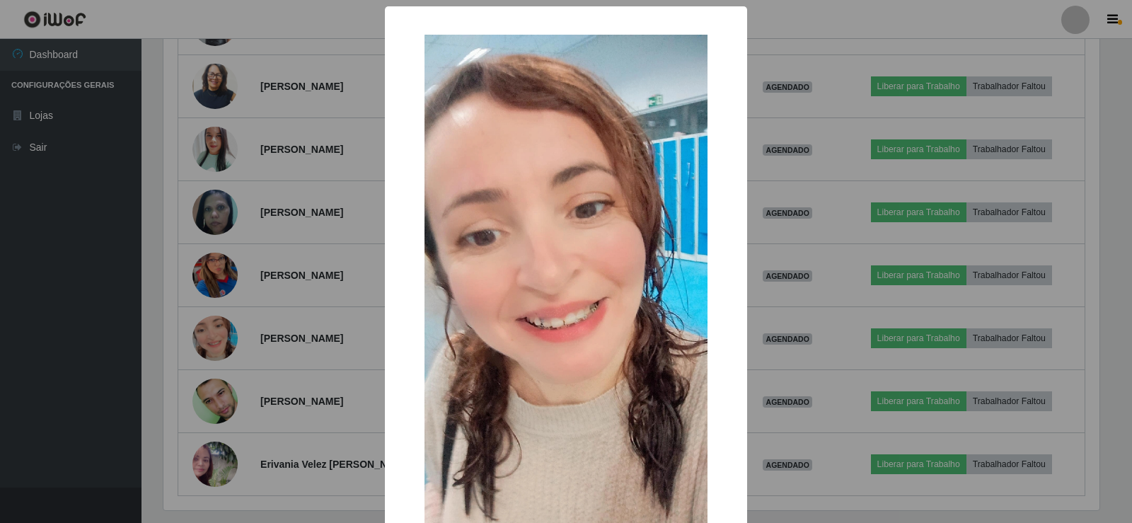
click at [236, 316] on div "× OK Cancel" at bounding box center [566, 261] width 1132 height 523
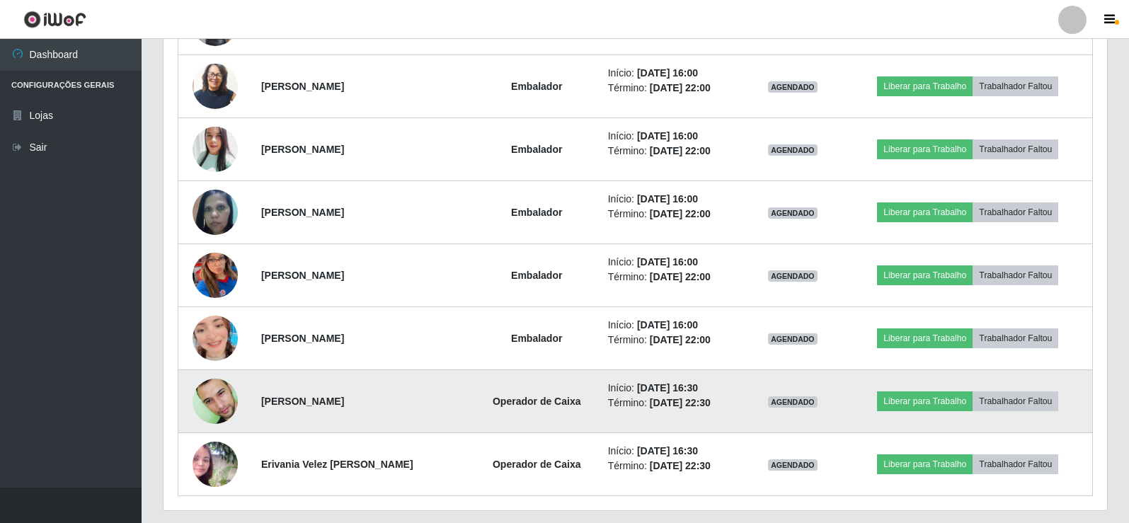
click at [219, 393] on img at bounding box center [214, 401] width 45 height 72
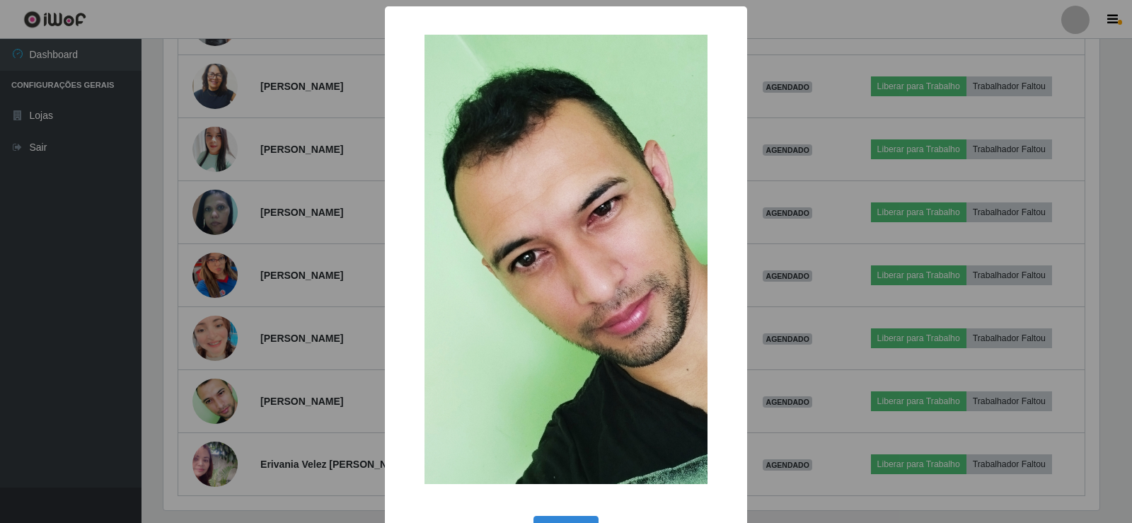
click at [242, 338] on div "× OK Cancel" at bounding box center [566, 261] width 1132 height 523
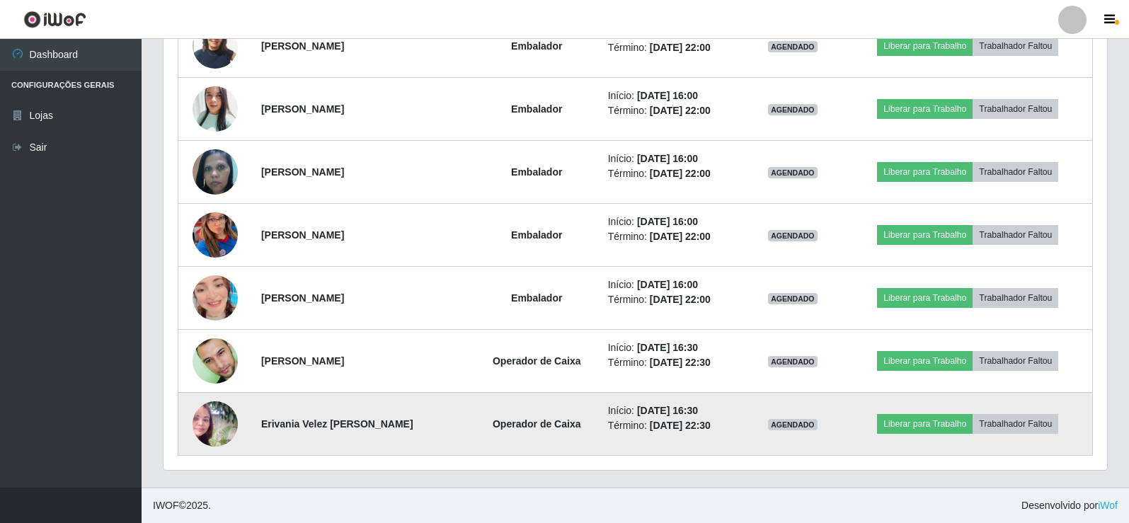
click at [224, 417] on img at bounding box center [214, 423] width 45 height 45
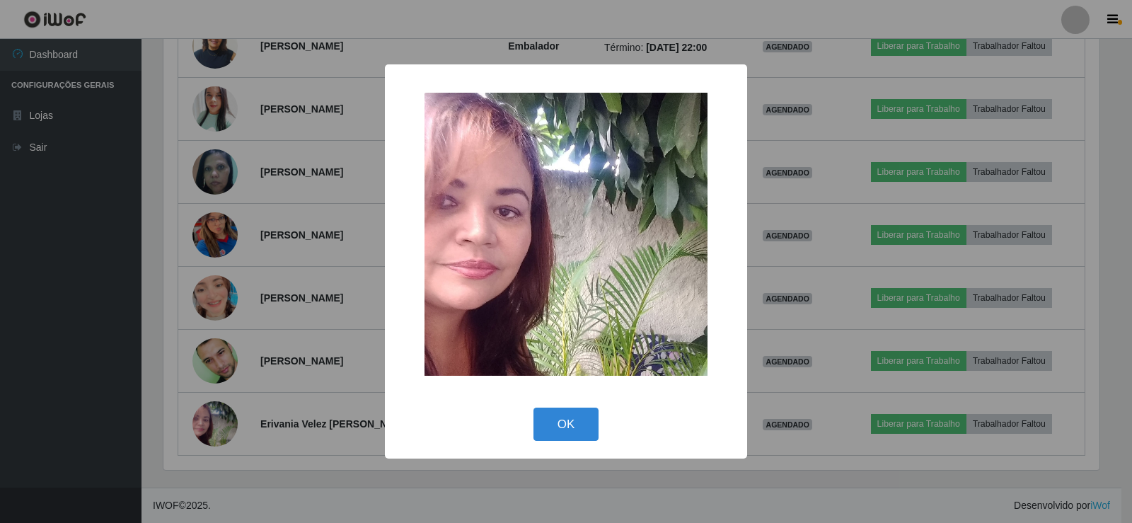
click at [263, 323] on div "× OK Cancel" at bounding box center [566, 261] width 1132 height 523
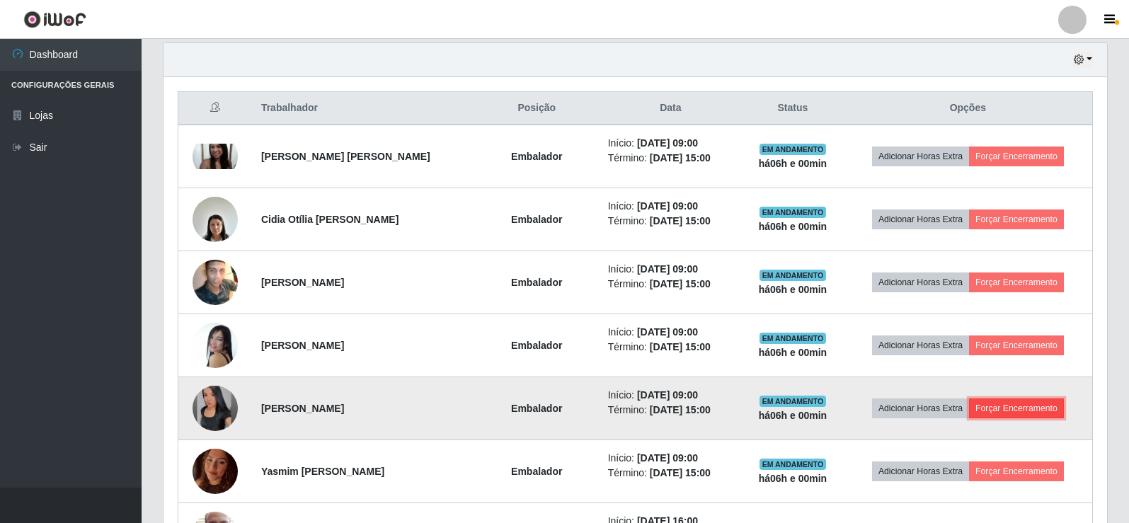
click at [1032, 410] on button "Forçar Encerramento" at bounding box center [1016, 408] width 95 height 20
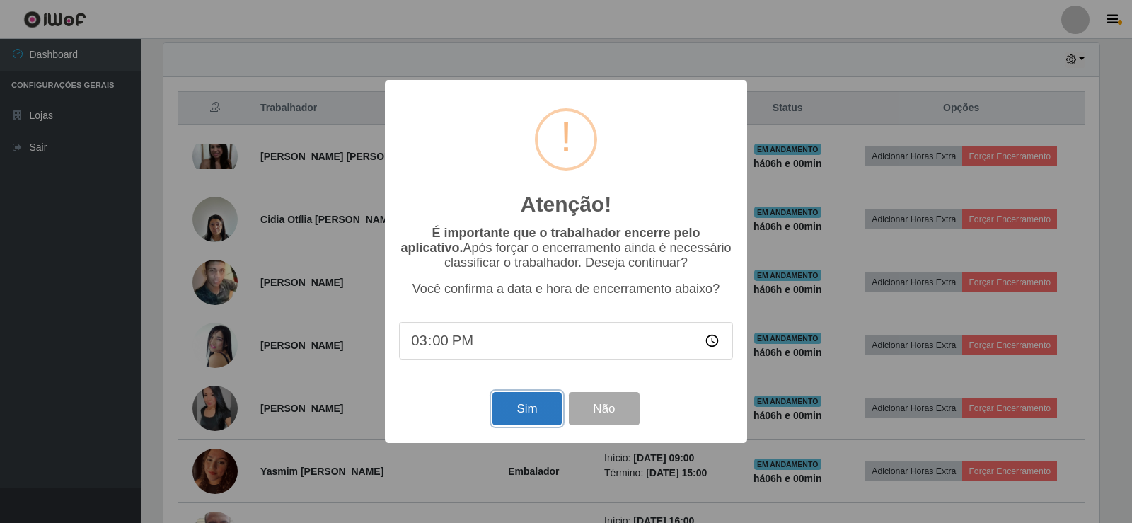
click at [536, 409] on button "Sim" at bounding box center [527, 408] width 69 height 33
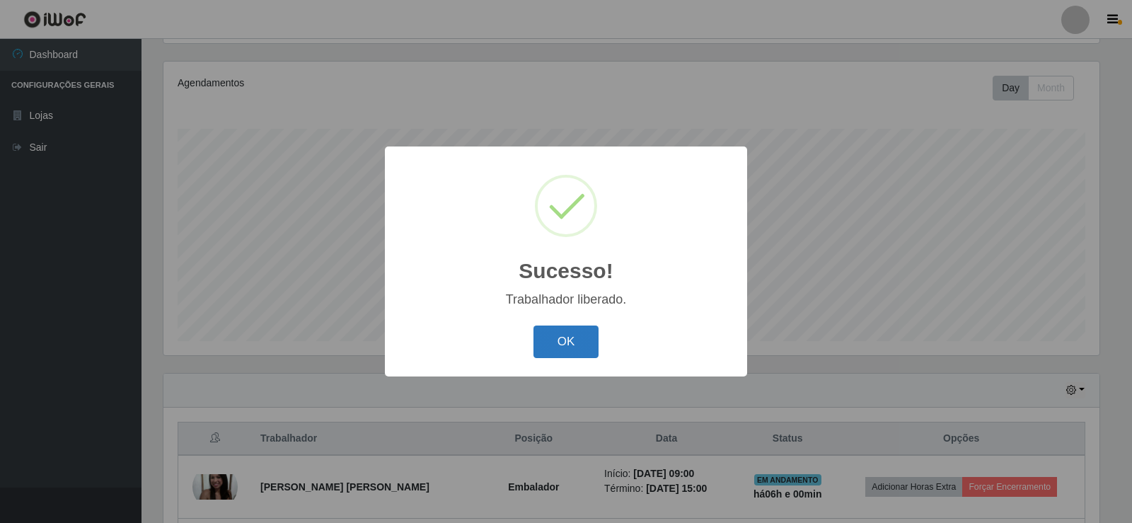
click at [578, 335] on button "OK" at bounding box center [567, 342] width 66 height 33
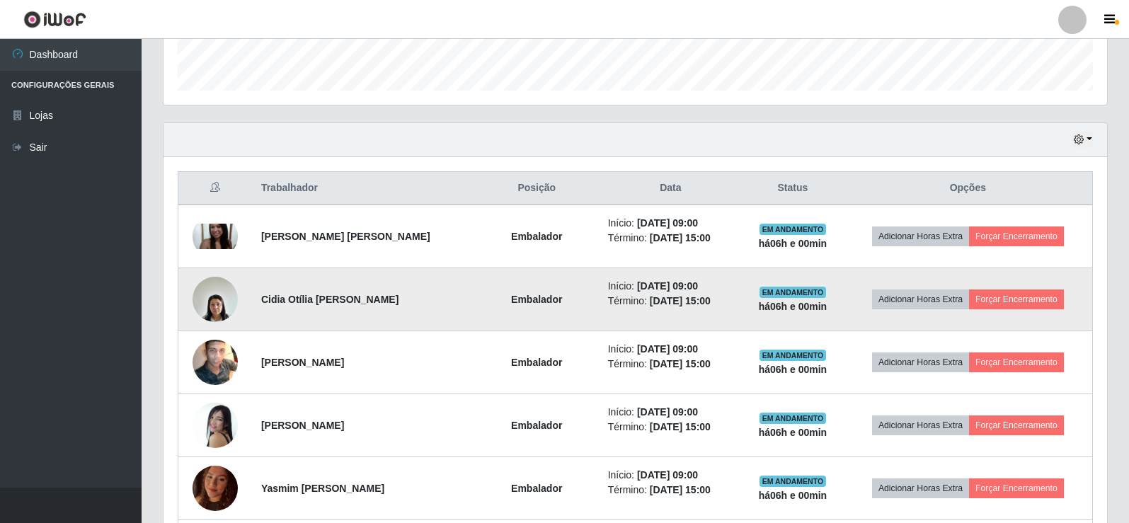
scroll to position [425, 0]
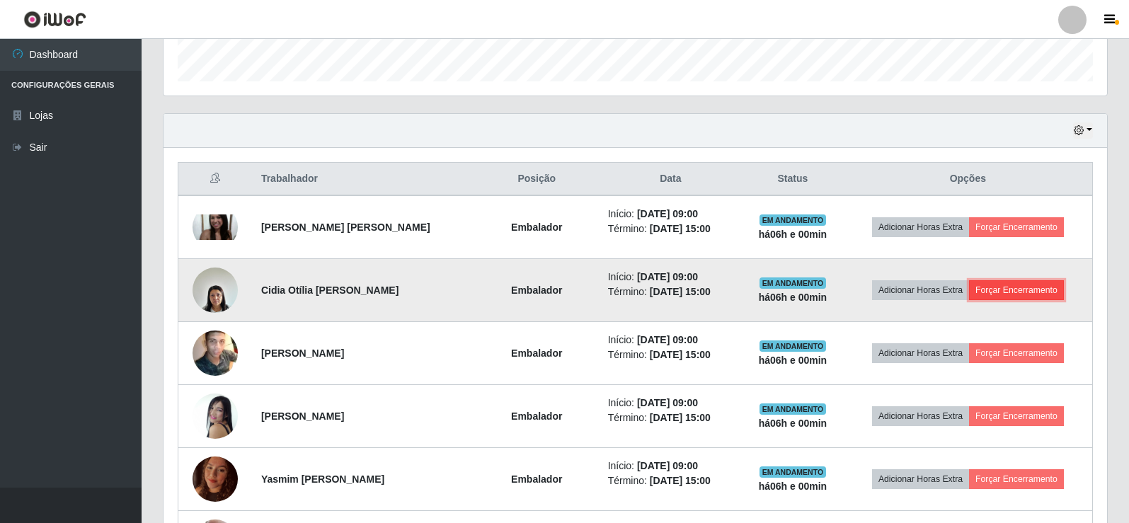
click at [1013, 282] on button "Forçar Encerramento" at bounding box center [1016, 290] width 95 height 20
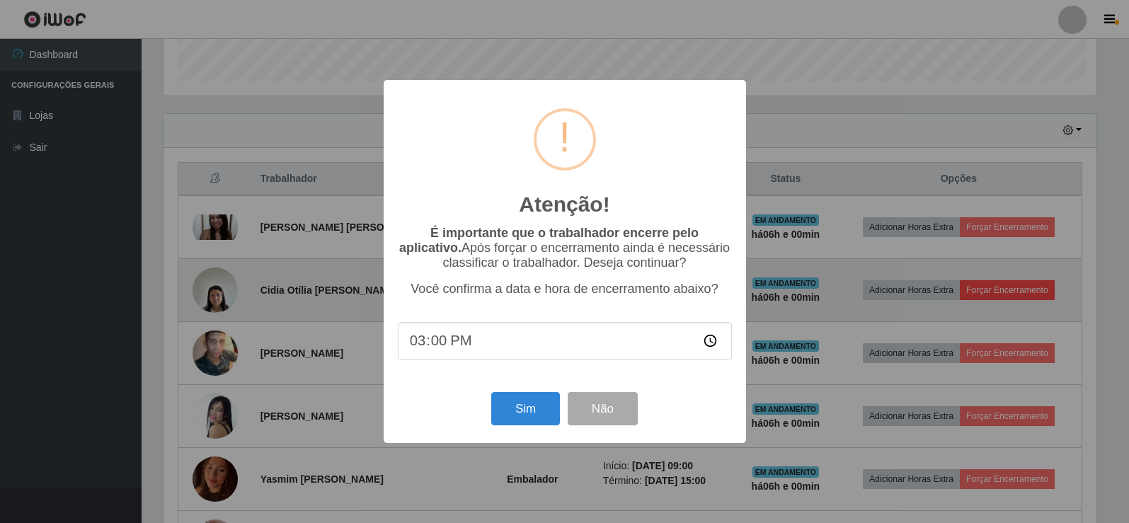
scroll to position [294, 936]
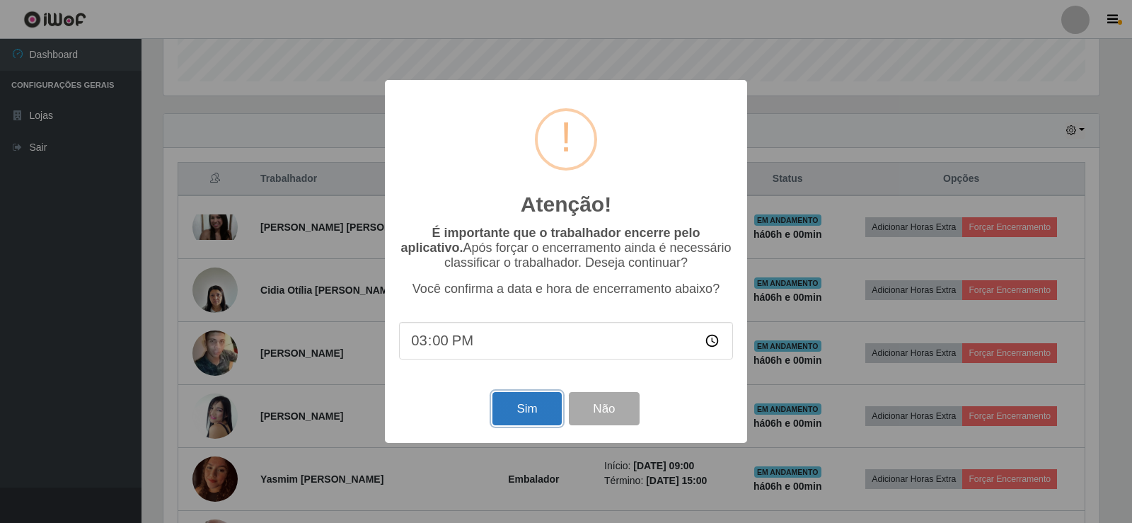
click at [534, 409] on button "Sim" at bounding box center [527, 408] width 69 height 33
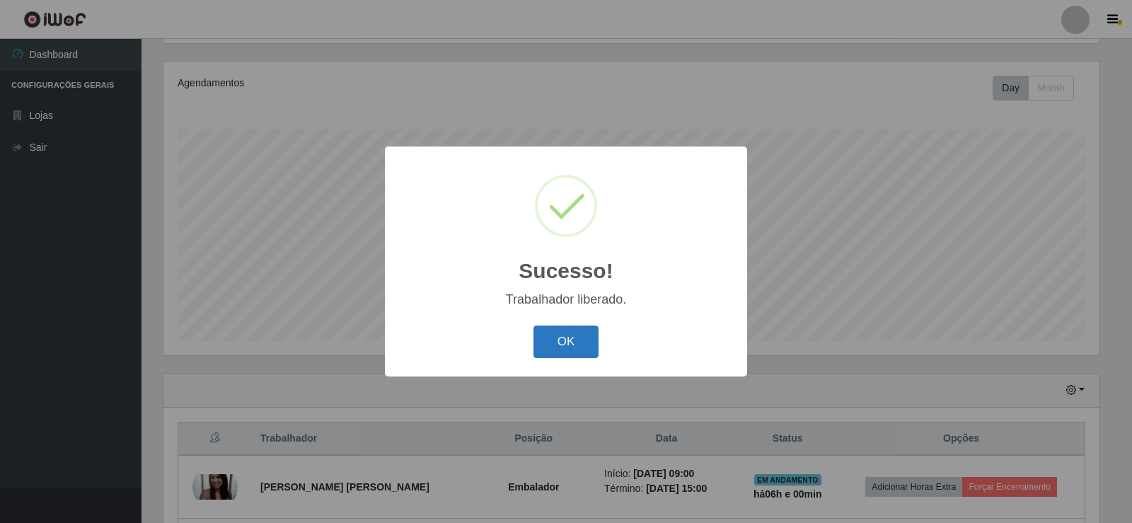
click at [563, 335] on button "OK" at bounding box center [567, 342] width 66 height 33
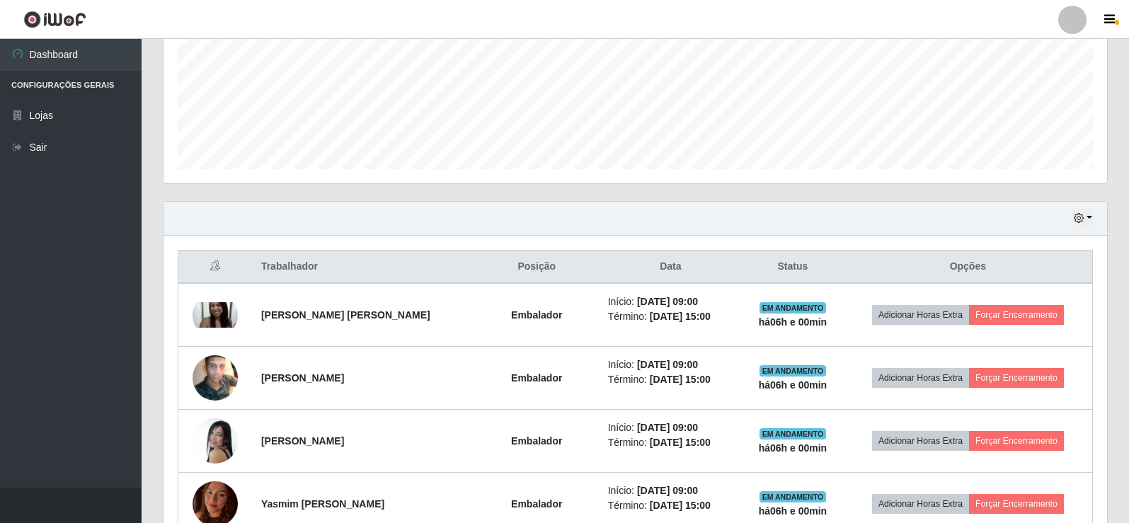
scroll to position [448, 0]
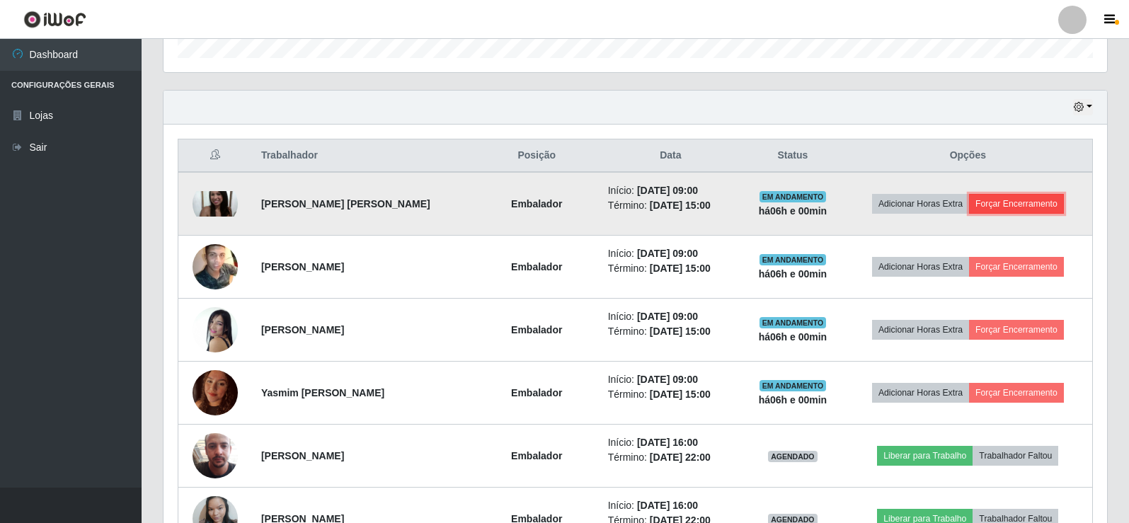
click at [1008, 202] on button "Forçar Encerramento" at bounding box center [1016, 204] width 95 height 20
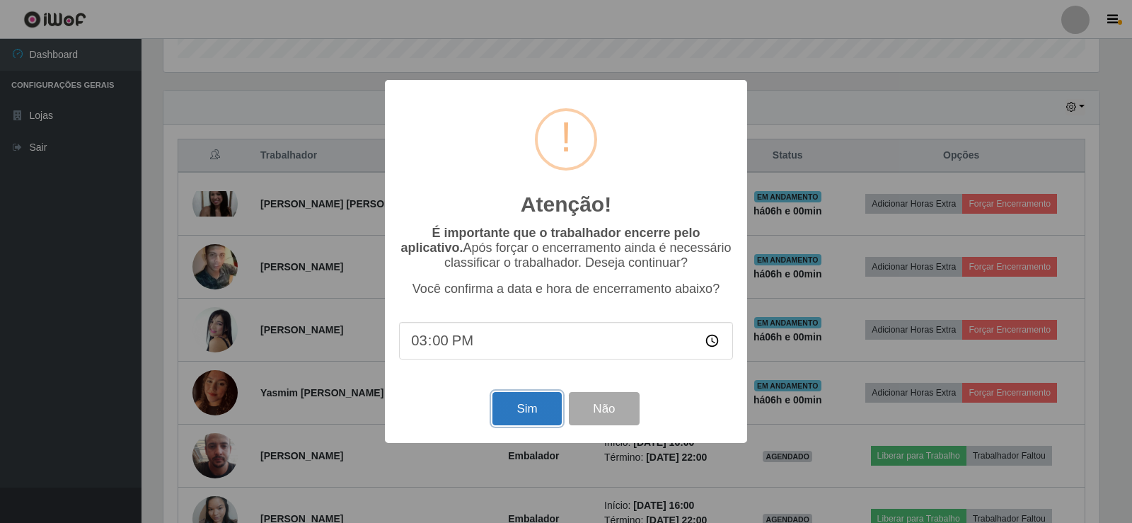
click at [531, 404] on button "Sim" at bounding box center [527, 408] width 69 height 33
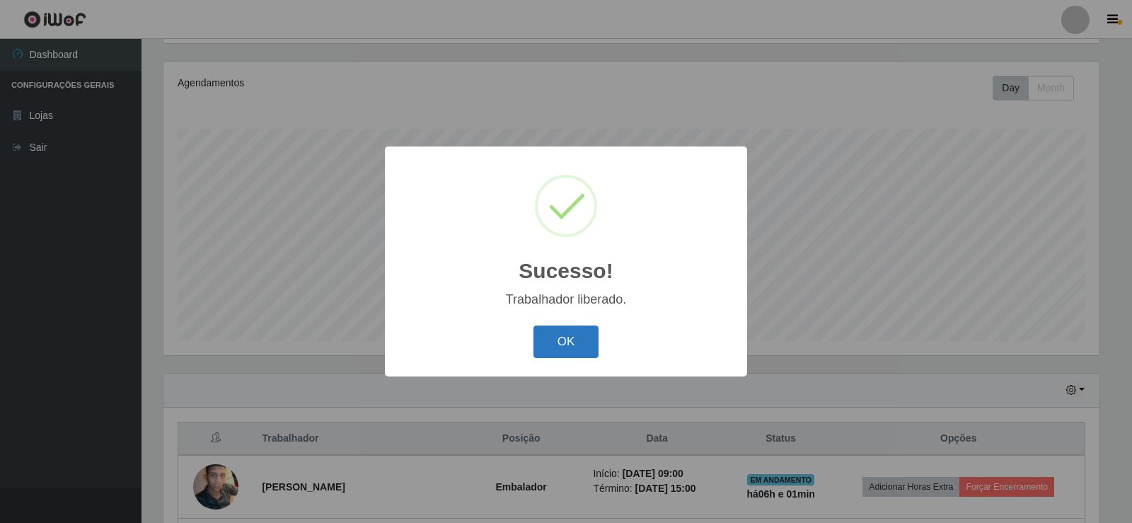
click at [553, 342] on button "OK" at bounding box center [567, 342] width 66 height 33
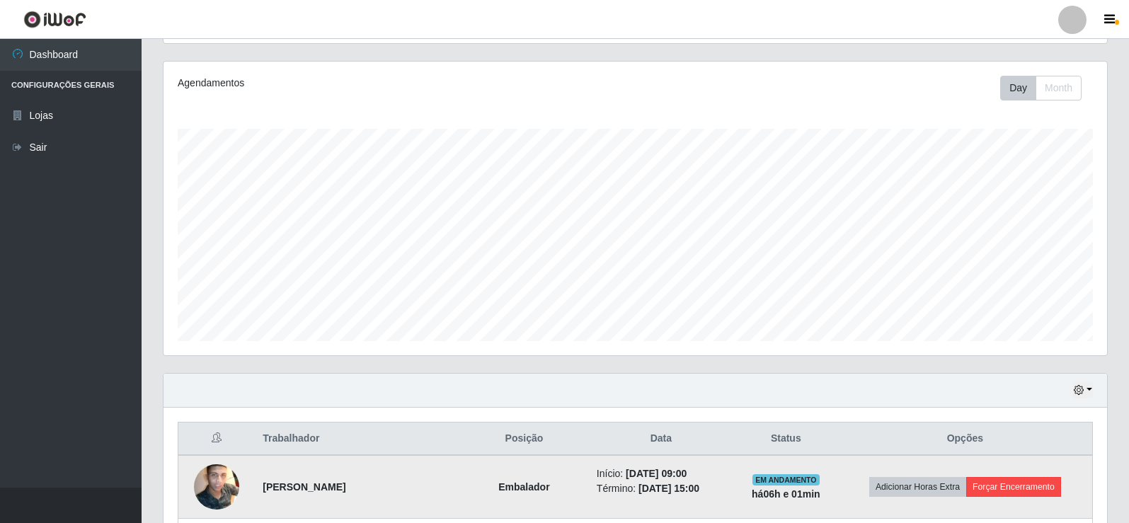
scroll to position [377, 0]
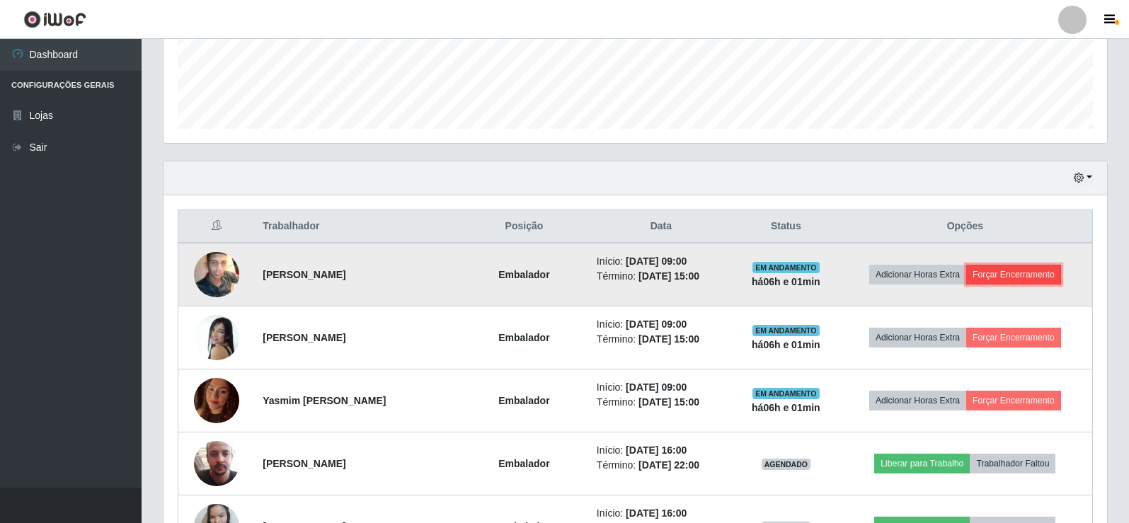
click at [1012, 272] on button "Forçar Encerramento" at bounding box center [1013, 275] width 95 height 20
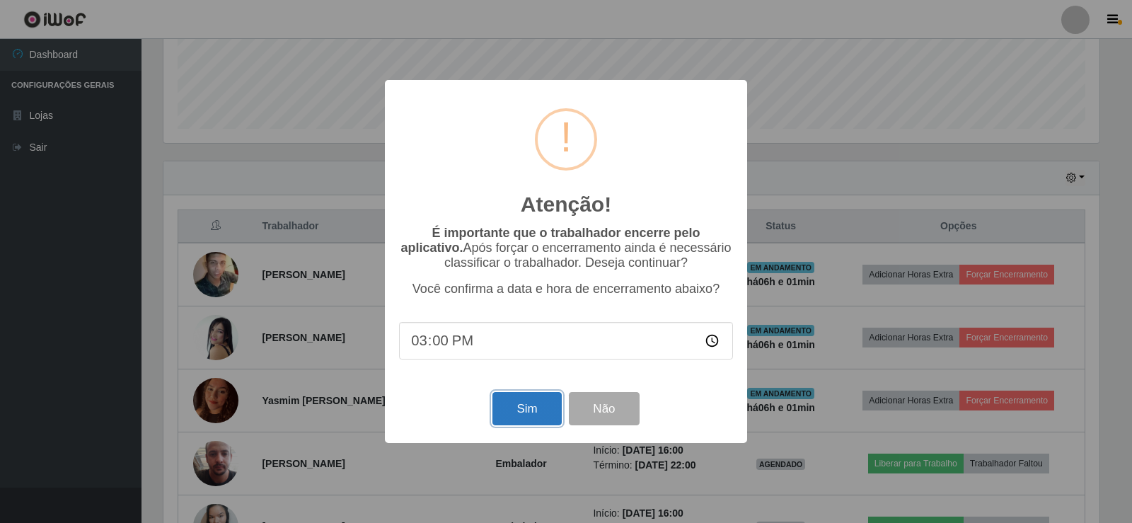
click at [553, 411] on button "Sim" at bounding box center [527, 408] width 69 height 33
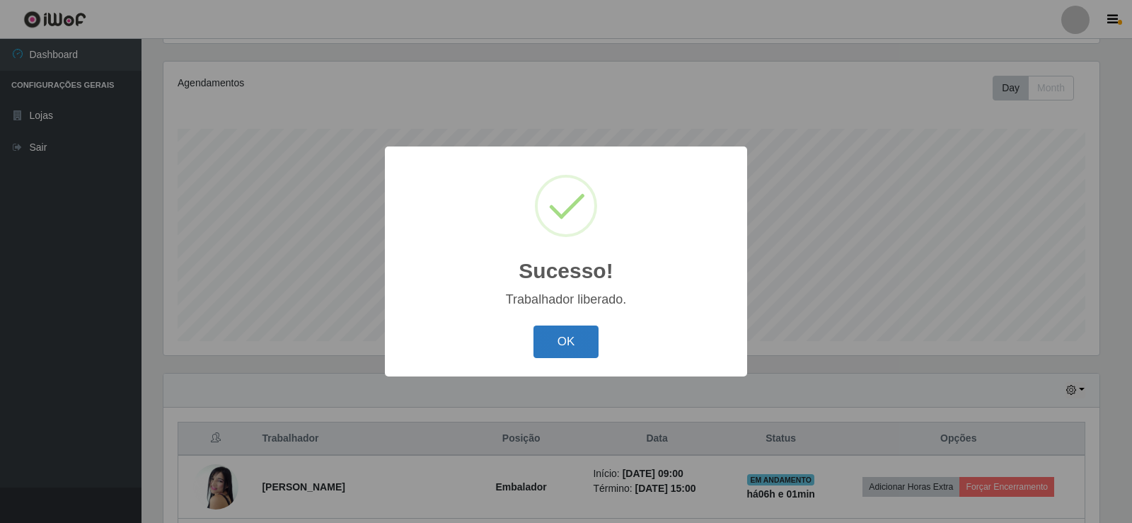
click at [572, 337] on button "OK" at bounding box center [567, 342] width 66 height 33
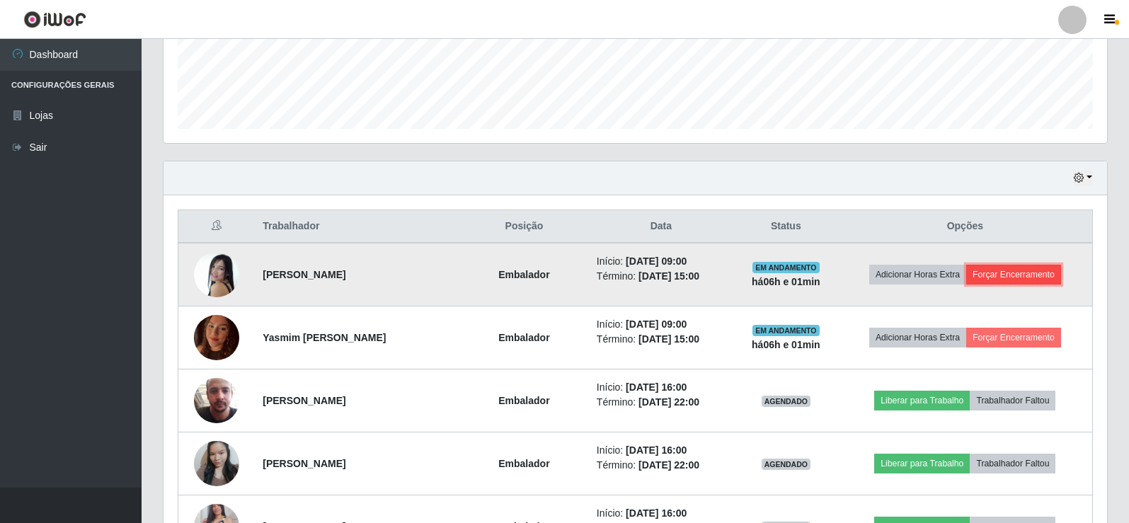
click at [1028, 277] on button "Forçar Encerramento" at bounding box center [1013, 275] width 95 height 20
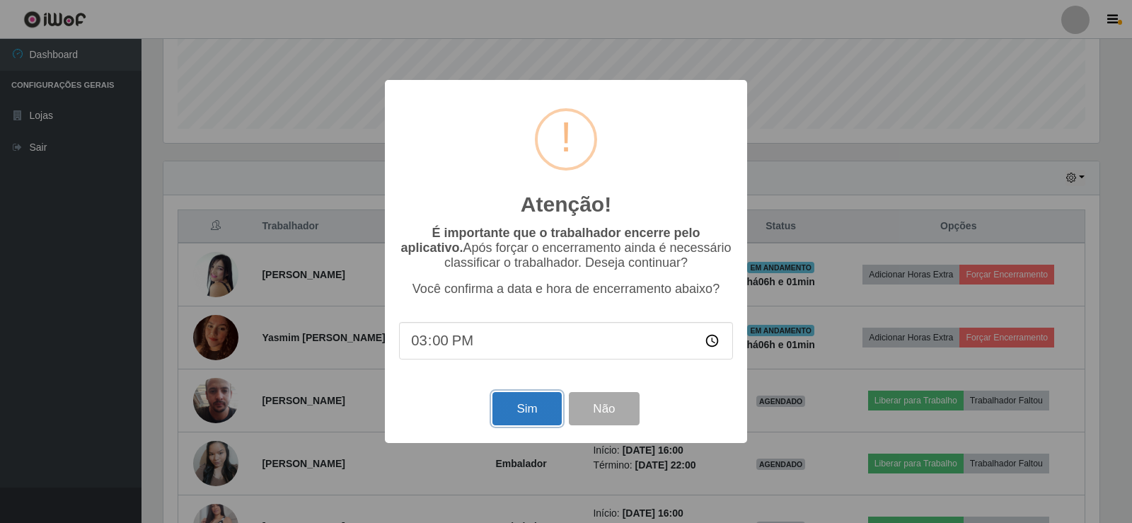
click at [531, 415] on button "Sim" at bounding box center [527, 408] width 69 height 33
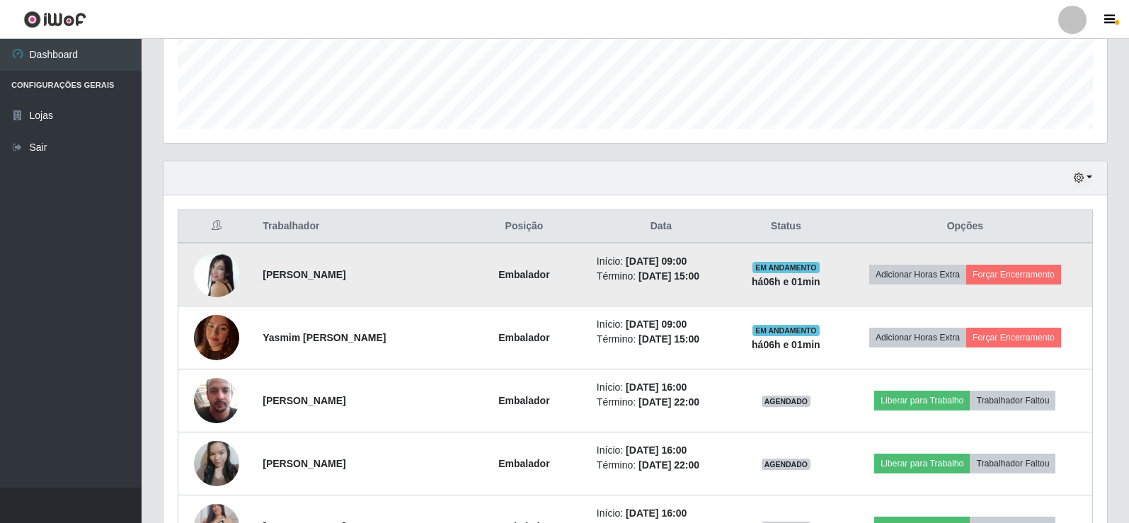
click at [1006, 261] on td "Adicionar Horas Extra Forçar Encerramento" at bounding box center [965, 275] width 255 height 64
click at [1044, 269] on button "Forçar Encerramento" at bounding box center [1013, 275] width 95 height 20
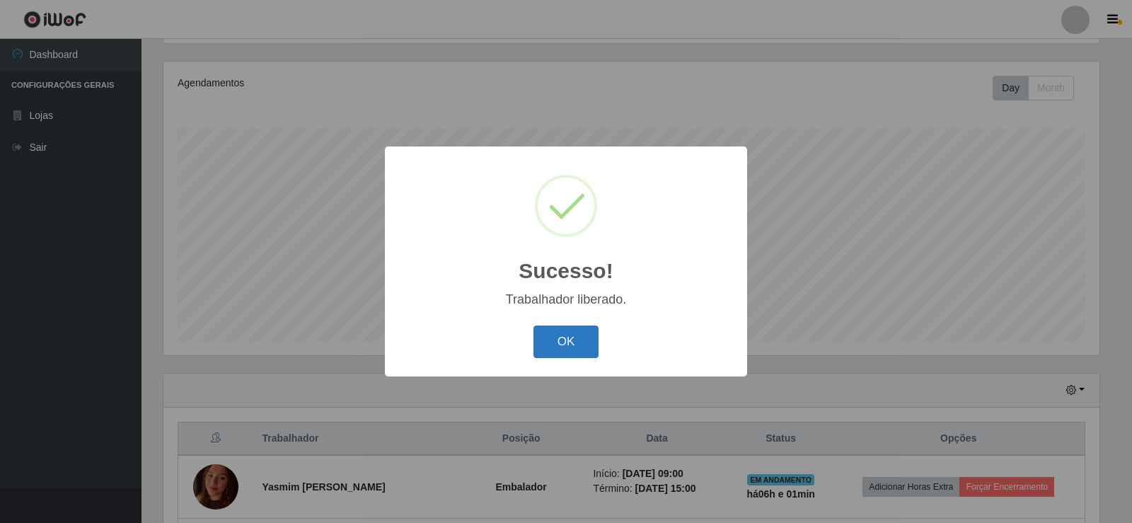
click at [586, 338] on button "OK" at bounding box center [567, 342] width 66 height 33
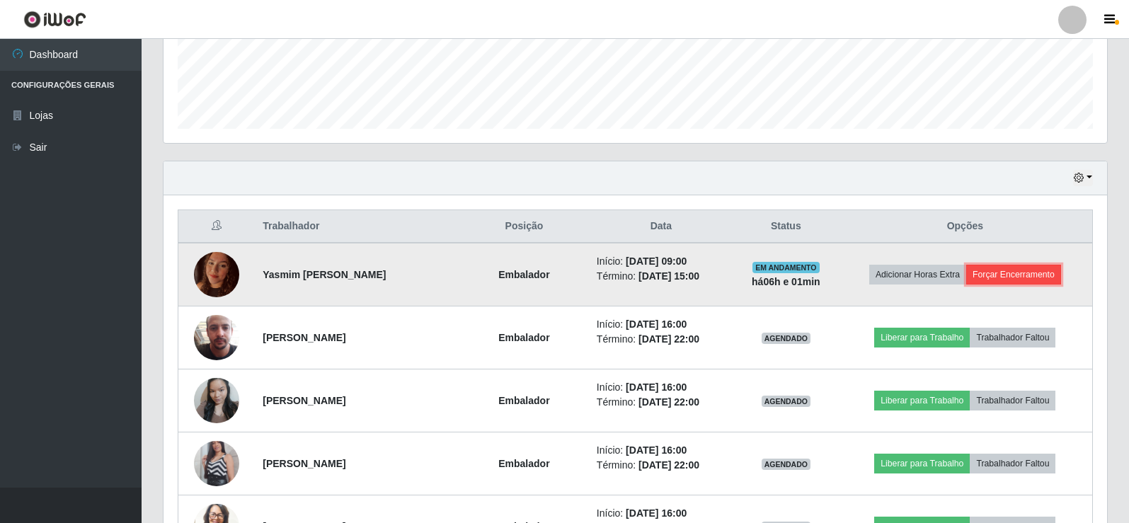
click at [1035, 278] on button "Forçar Encerramento" at bounding box center [1013, 275] width 95 height 20
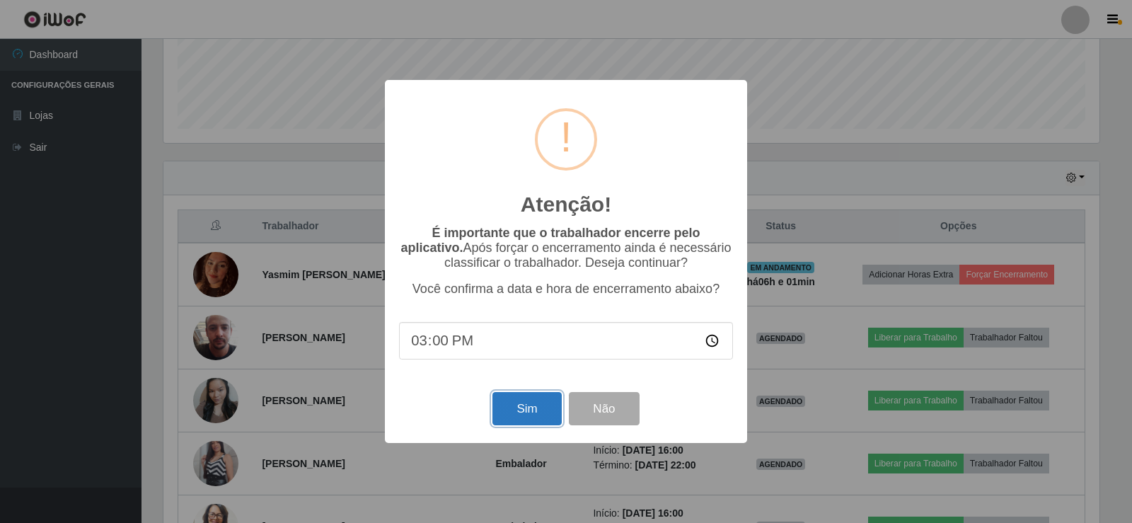
click at [543, 425] on button "Sim" at bounding box center [527, 408] width 69 height 33
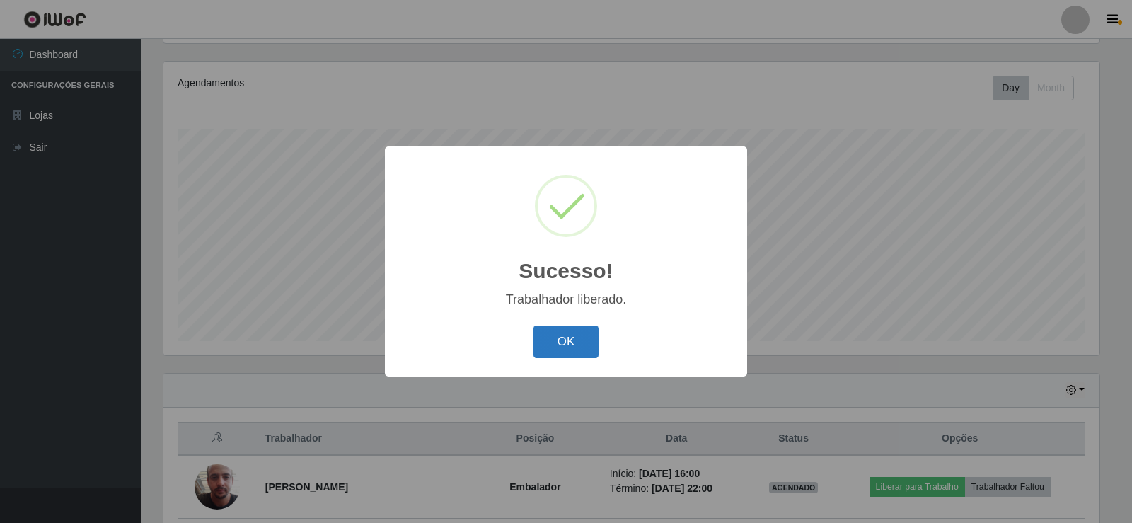
click at [559, 344] on button "OK" at bounding box center [567, 342] width 66 height 33
